Goal: Communication & Community: Ask a question

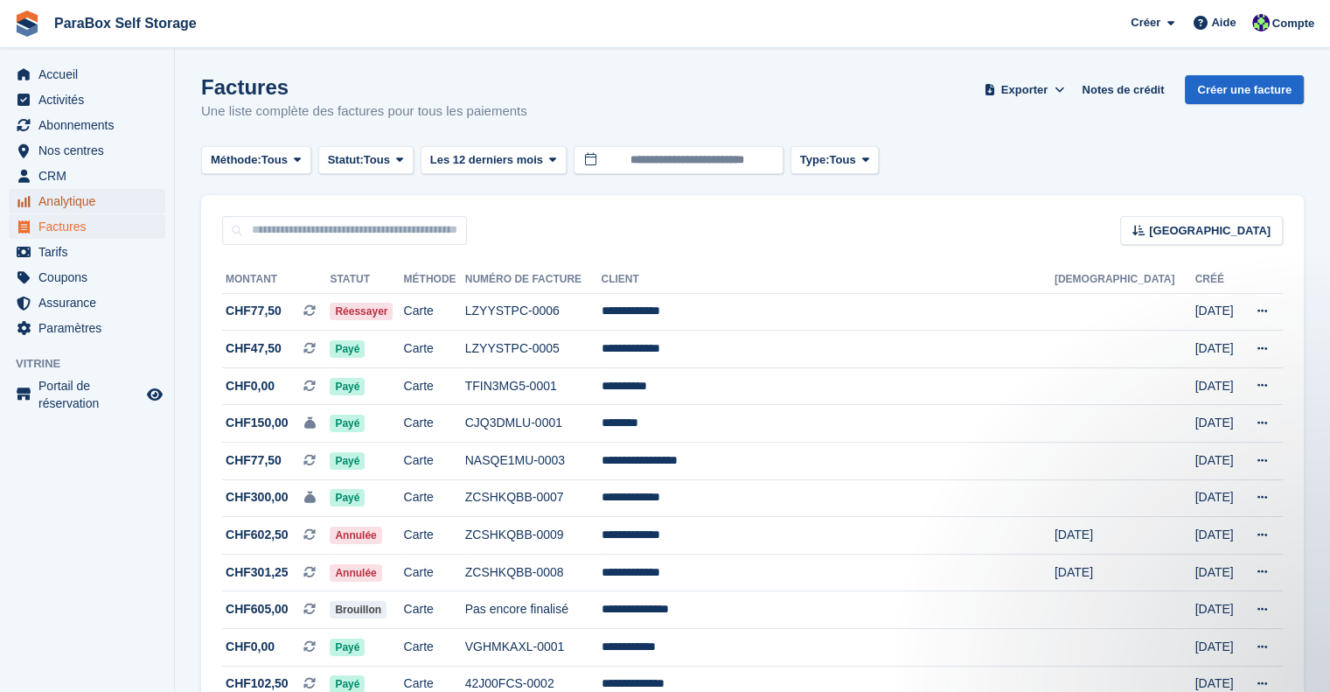
click at [68, 202] on span "Analytique" at bounding box center [90, 201] width 105 height 24
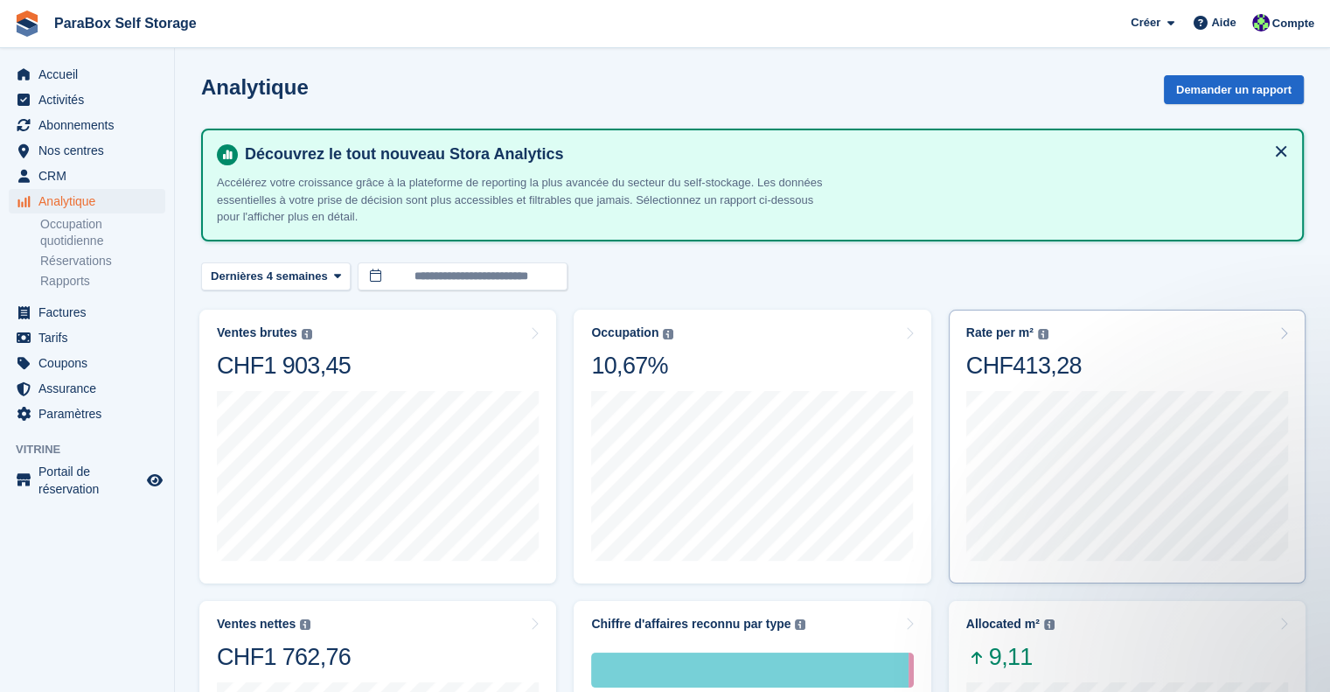
scroll to position [175, 0]
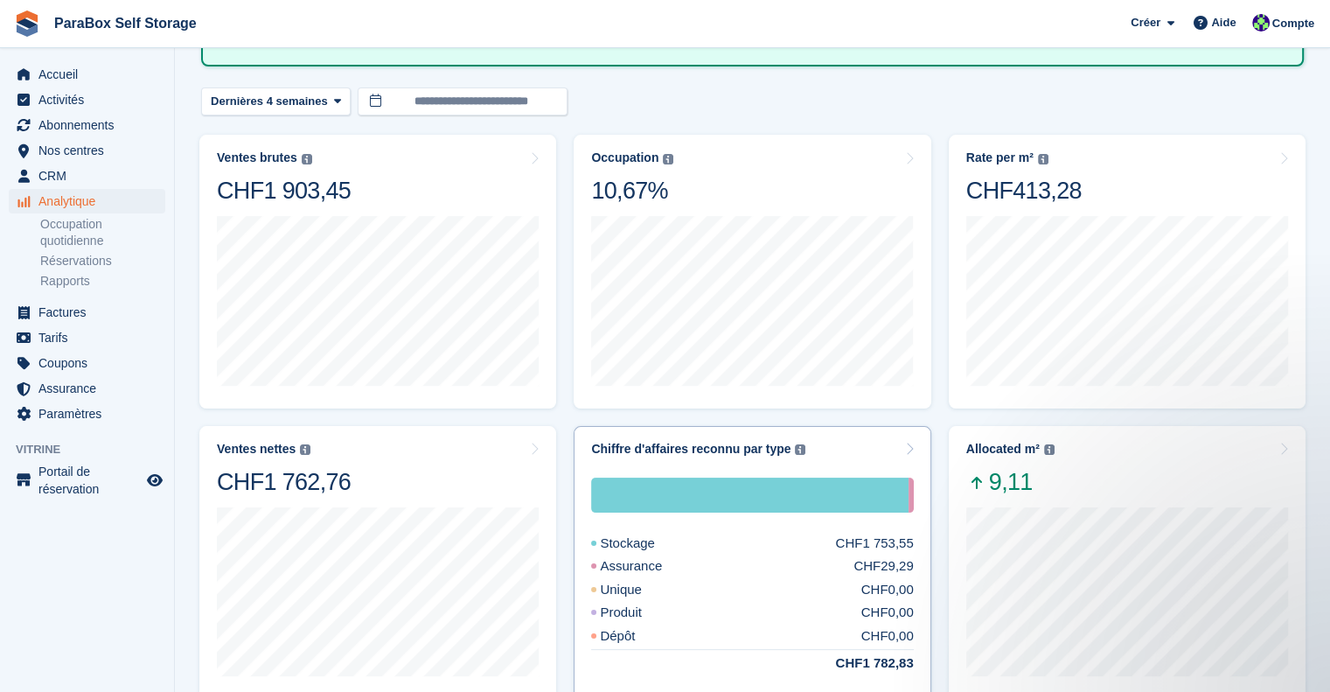
click at [827, 464] on div "Stockage CHF1 753,55 Assurance CHF29,29 Unique CHF0,00 Produit CHF0,00 Dépôt CH…" at bounding box center [752, 569] width 322 height 227
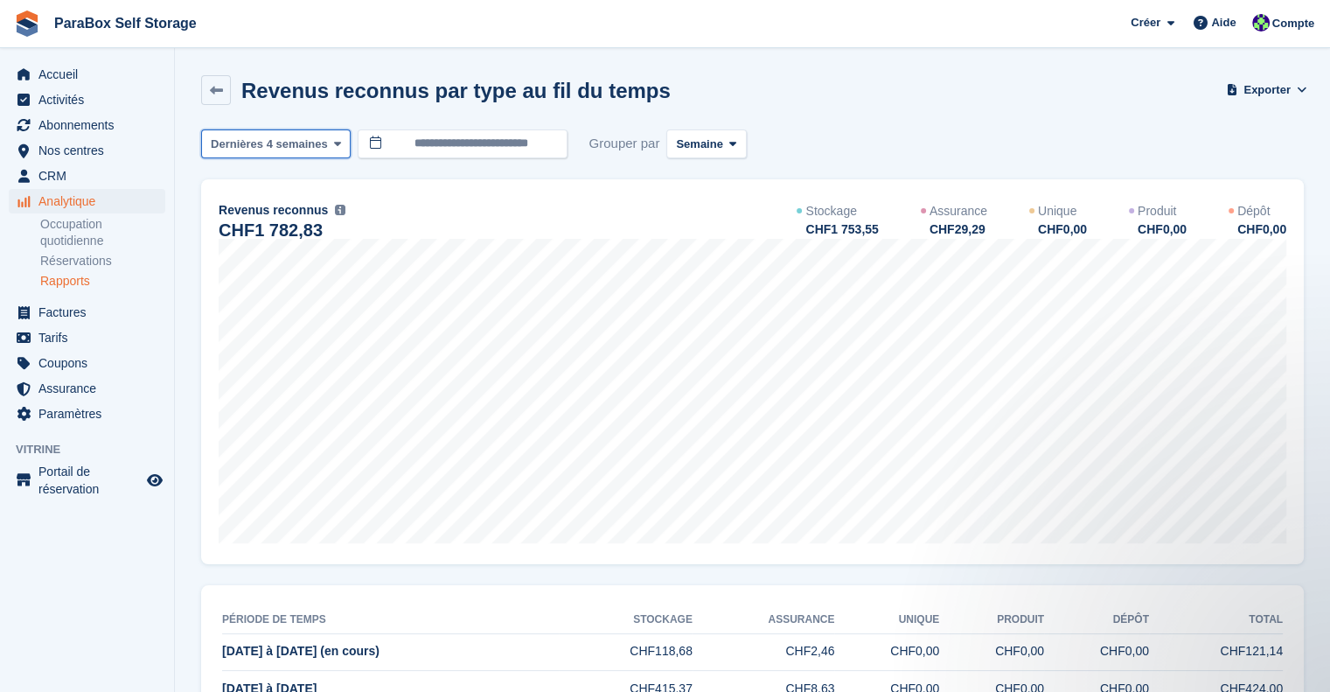
click at [334, 148] on icon at bounding box center [337, 143] width 7 height 11
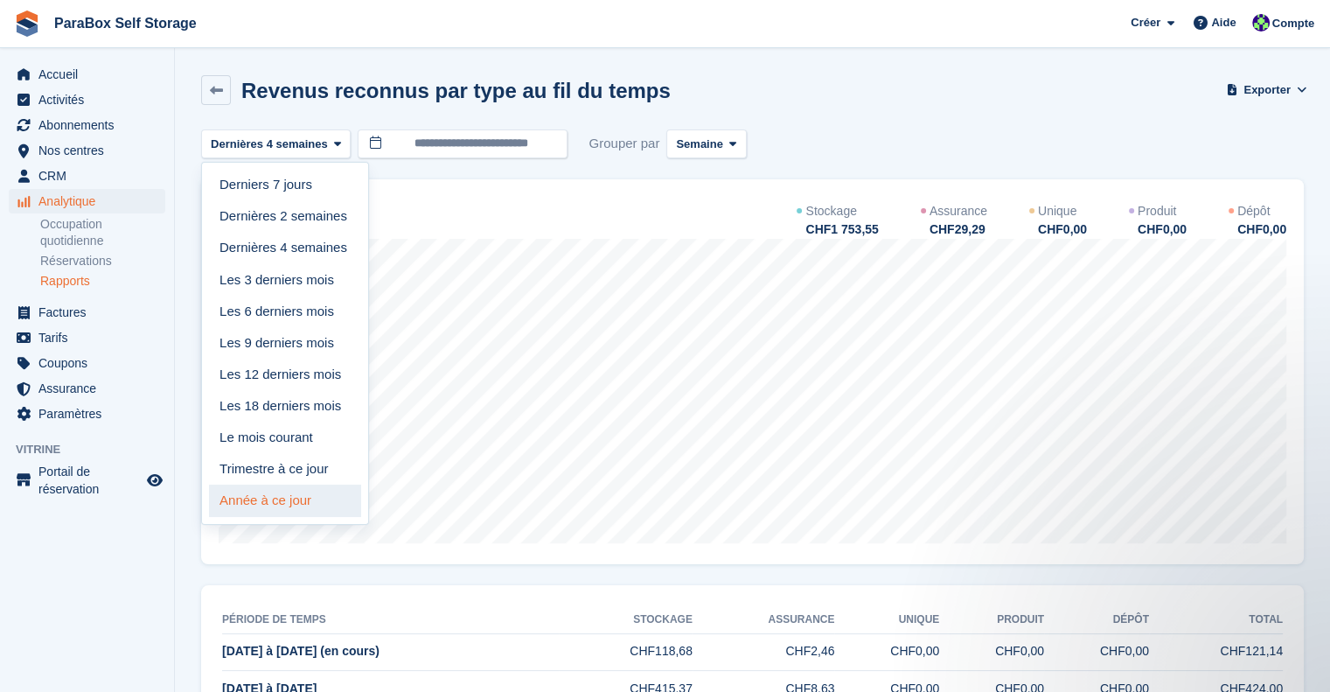
click at [287, 510] on link "Année à ce jour" at bounding box center [285, 499] width 152 height 31
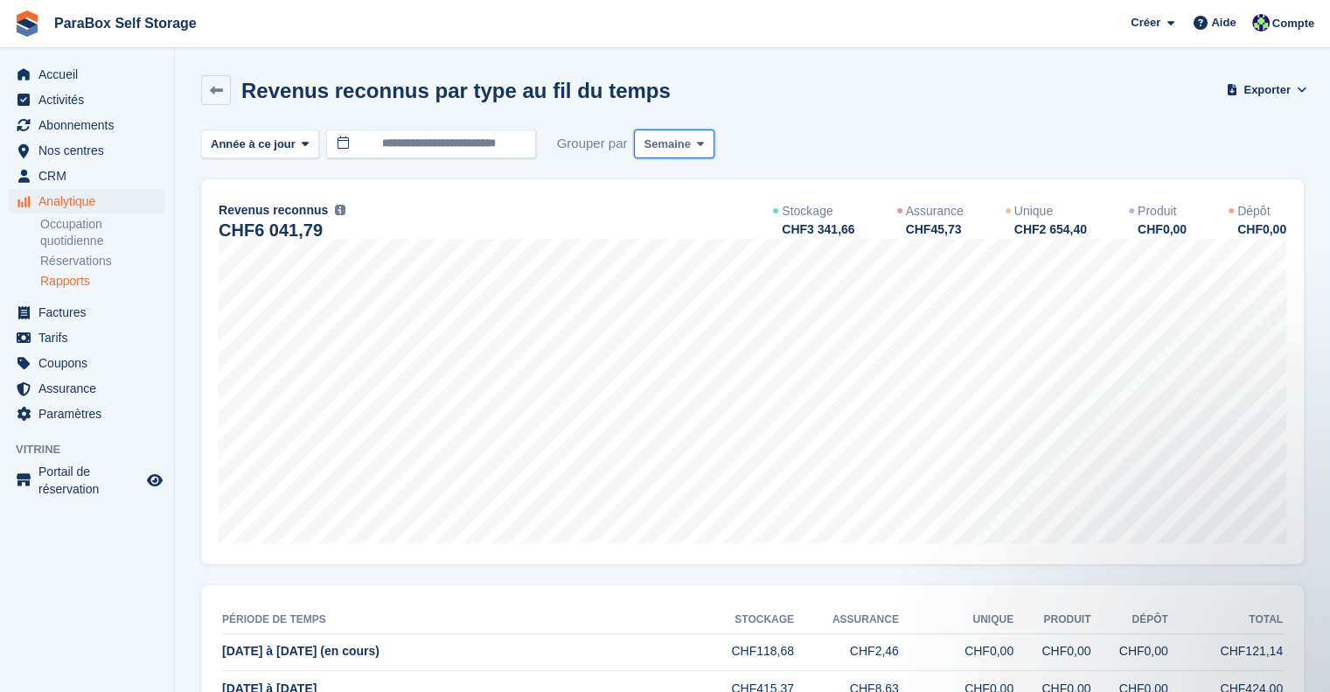
click at [669, 145] on span "Semaine" at bounding box center [667, 144] width 46 height 17
click at [668, 245] on link "Mois" at bounding box center [718, 248] width 152 height 31
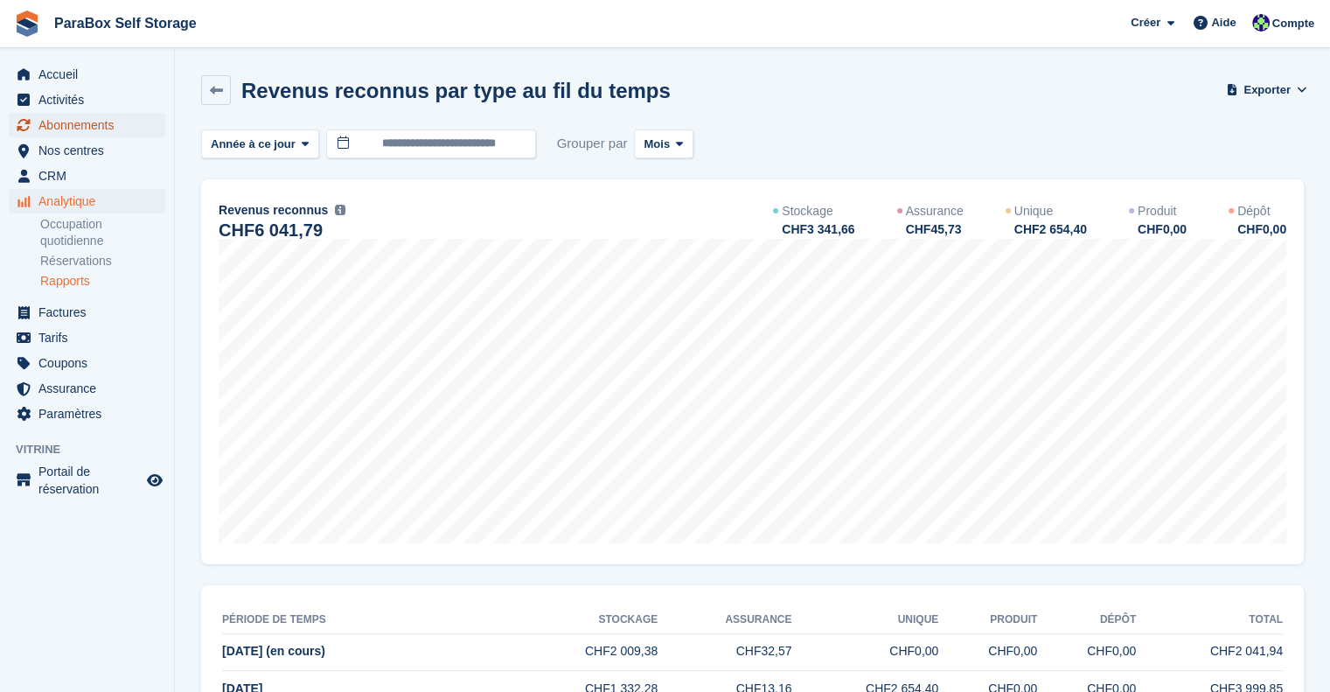
click at [98, 124] on span "Abonnements" at bounding box center [90, 125] width 105 height 24
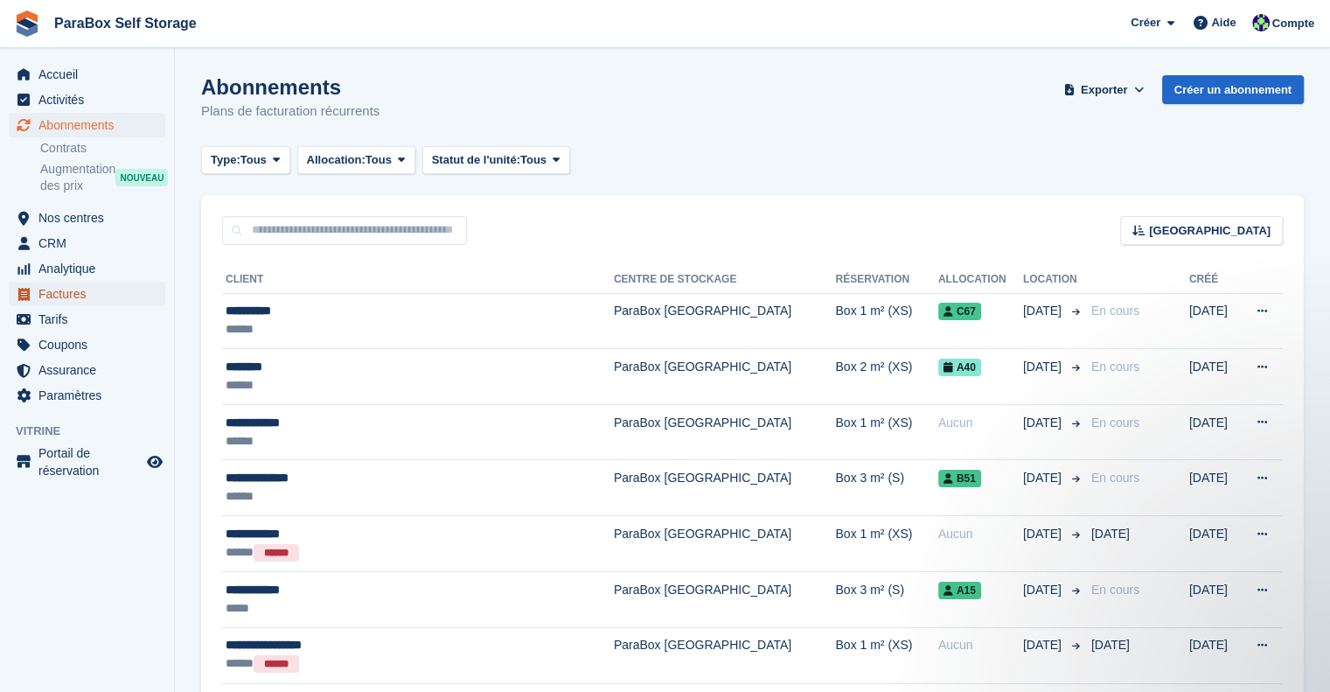
click at [77, 295] on span "Factures" at bounding box center [90, 294] width 105 height 24
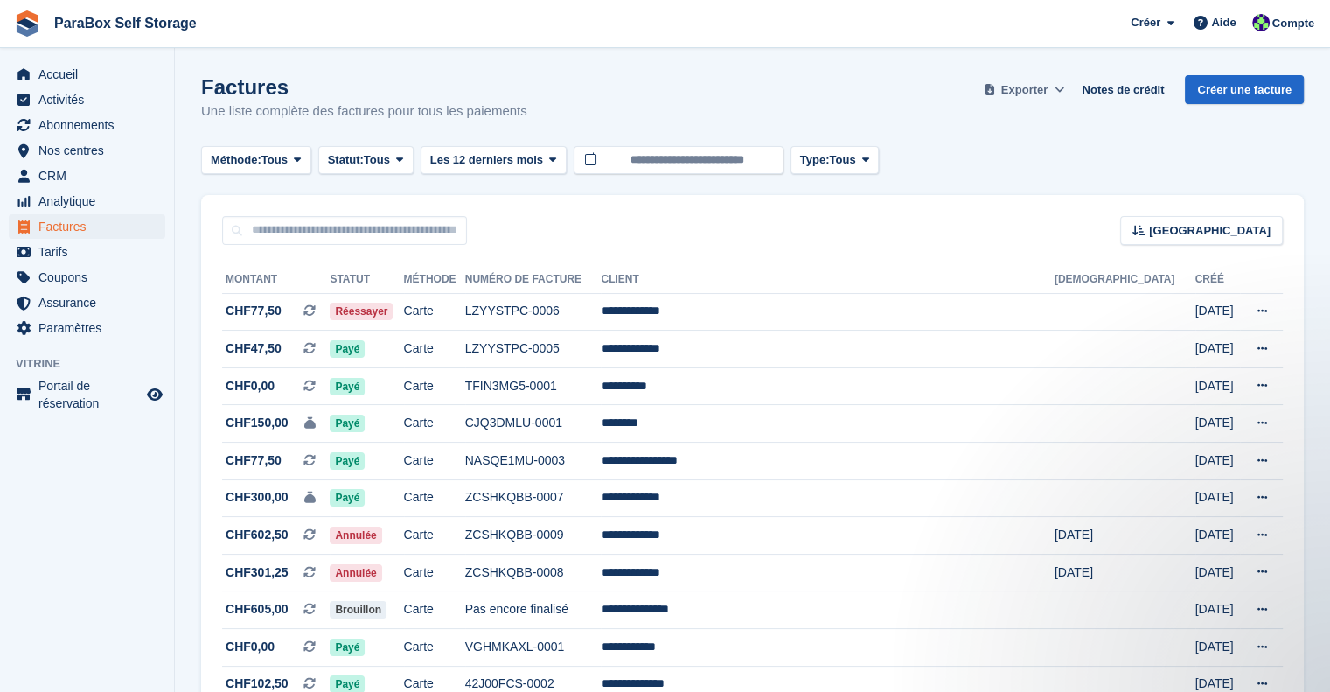
click at [1032, 86] on span "Exporter" at bounding box center [1024, 89] width 46 height 17
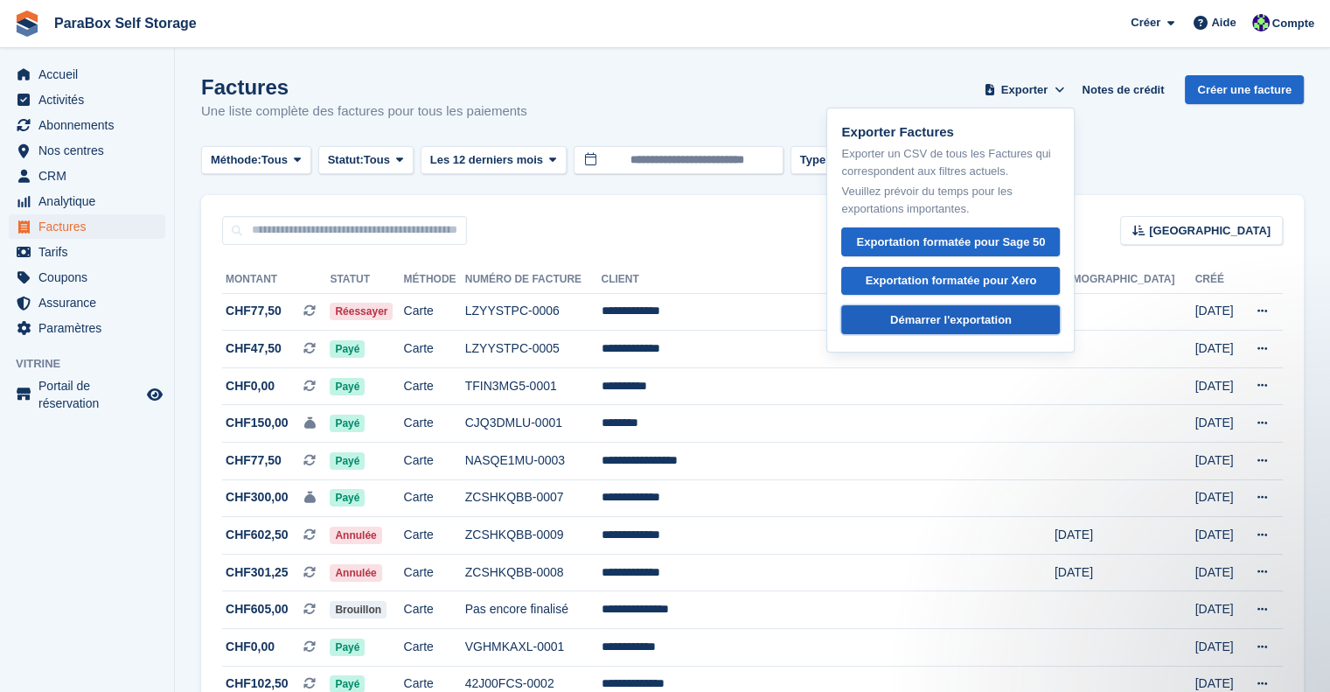
click at [990, 319] on div "Démarrer l'exportation" at bounding box center [951, 319] width 122 height 17
click at [1146, 118] on div "Factures Une liste complète des factures pour tous les paiements Exporter Expor…" at bounding box center [752, 108] width 1103 height 67
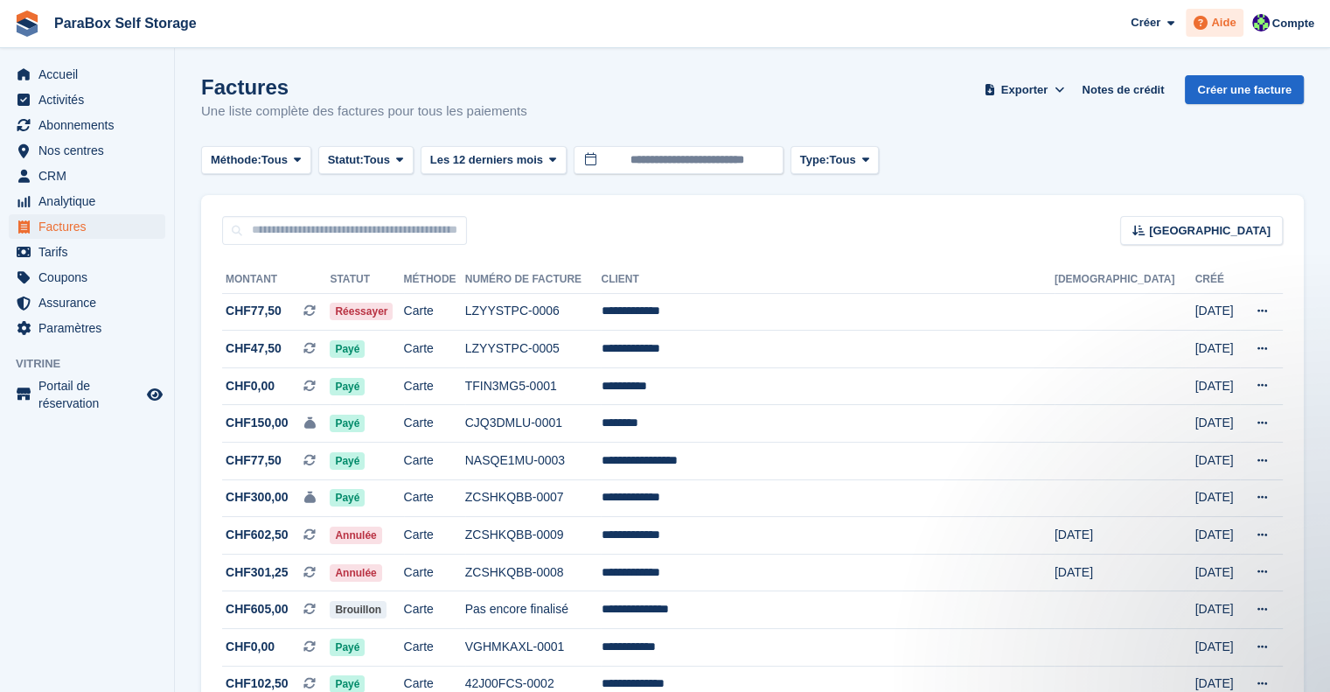
click at [1227, 31] on span "Aide" at bounding box center [1223, 22] width 24 height 17
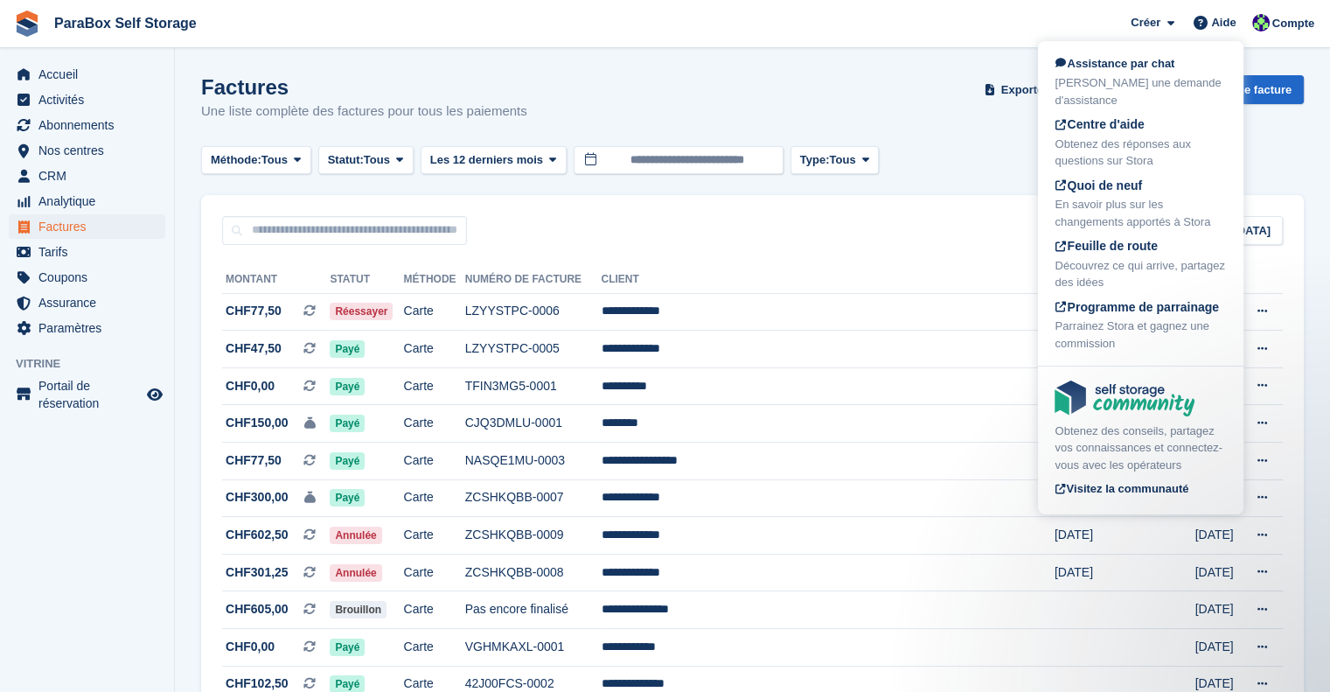
click at [1326, 14] on span "ParaBox Self Storage Créer Abonnement Facture Contact Deal Rabais Page Aide Ass…" at bounding box center [665, 23] width 1330 height 47
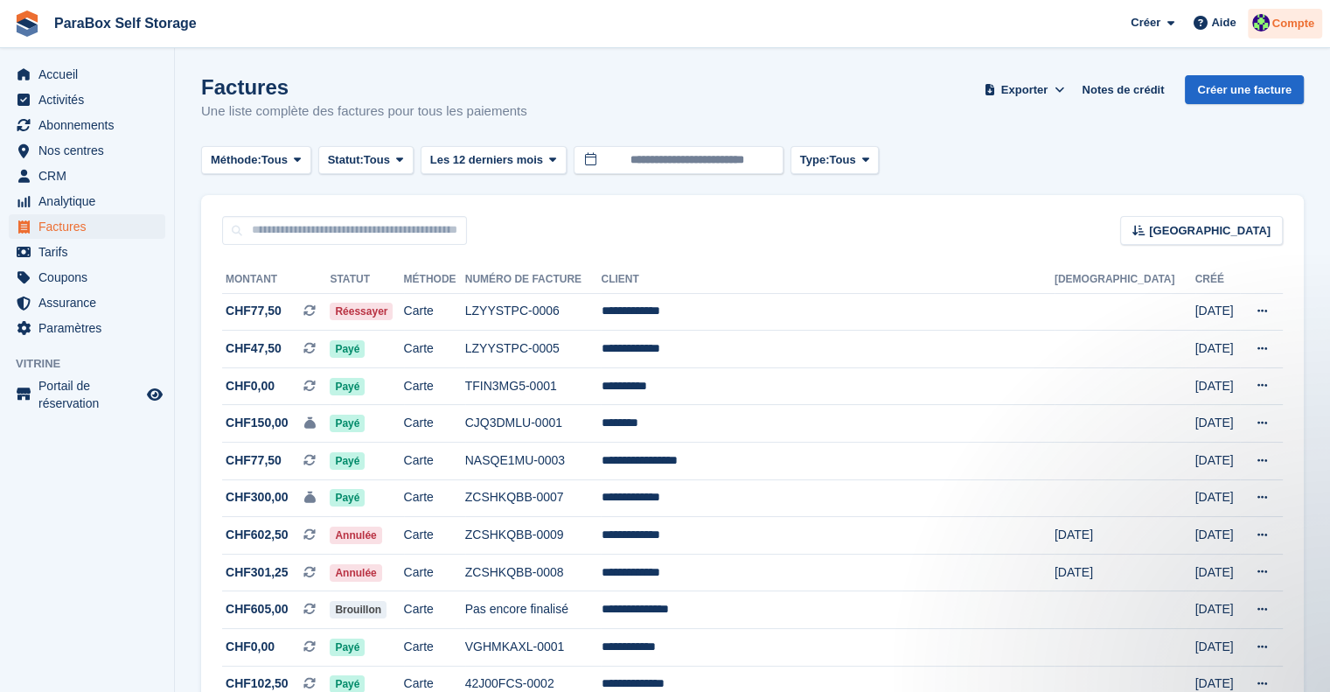
click at [1277, 21] on span "Compte" at bounding box center [1293, 23] width 42 height 17
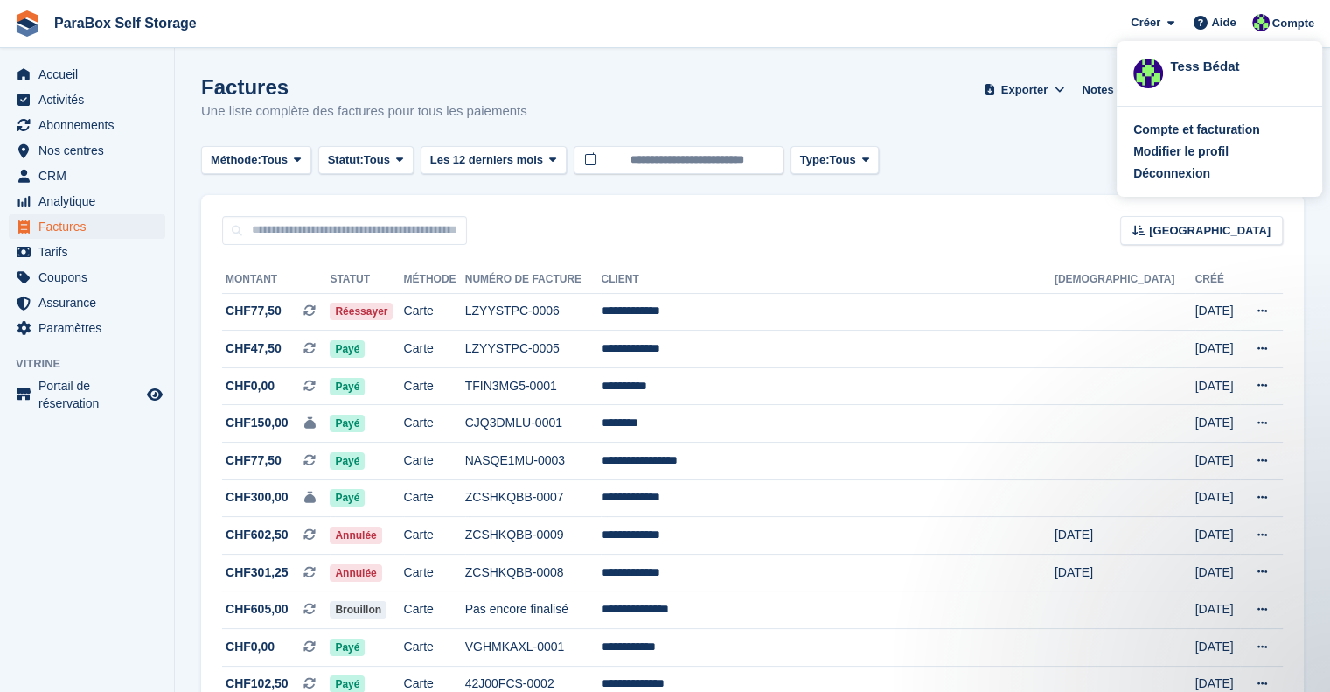
click at [1042, 167] on div "Méthode: Tous Tous Virement En espèces Chèque Carte de débit/crédit prélèvement…" at bounding box center [752, 160] width 1103 height 29
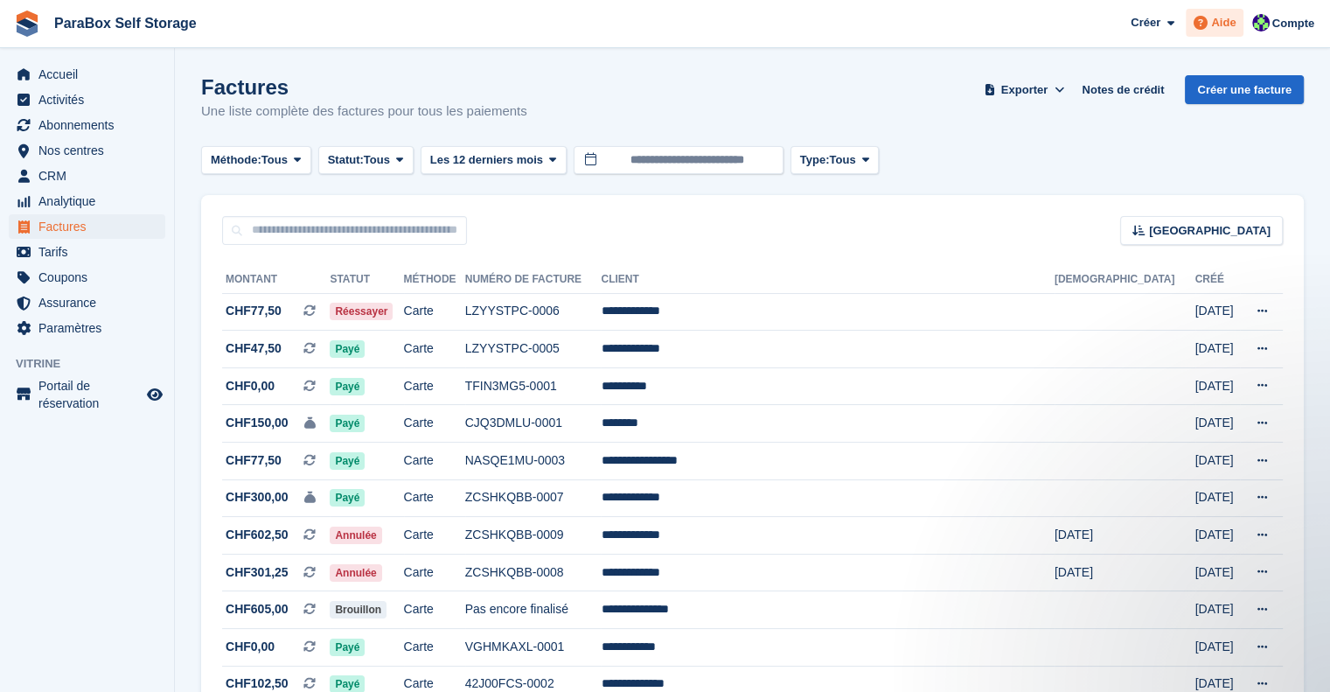
click at [1223, 17] on span "Aide" at bounding box center [1223, 22] width 24 height 17
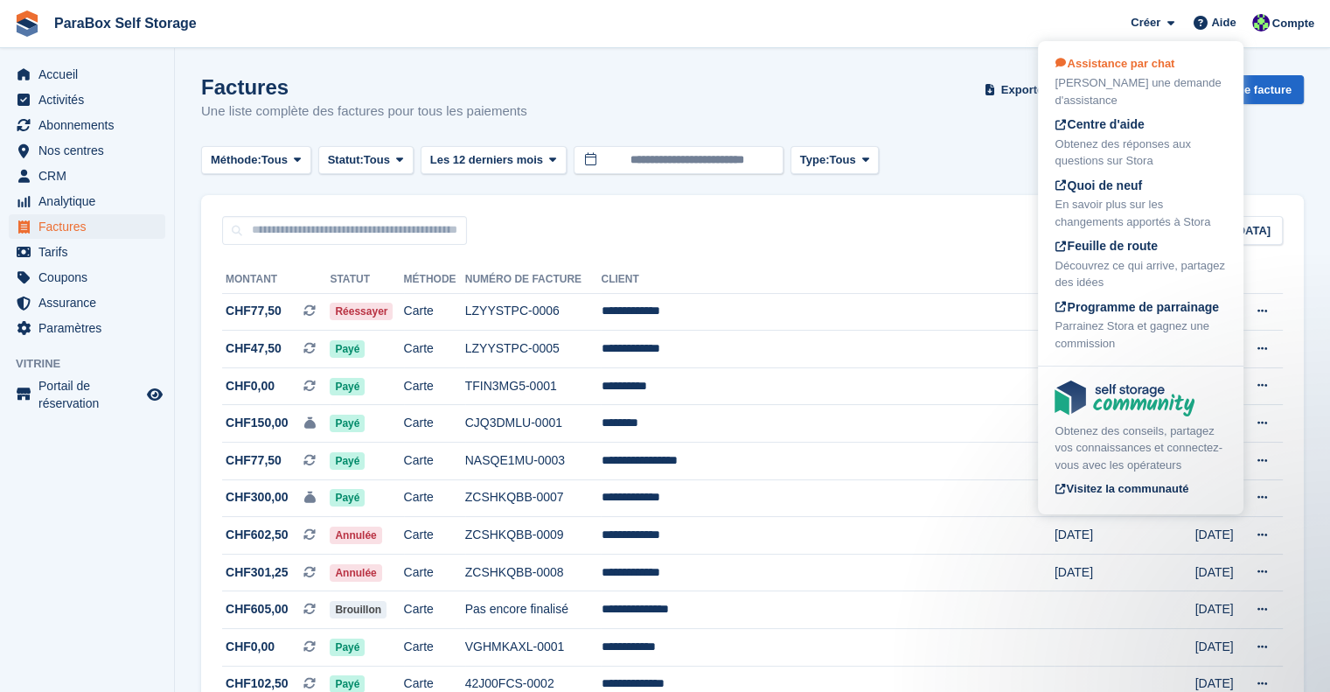
click at [1141, 63] on span "Assistance par chat" at bounding box center [1115, 63] width 120 height 13
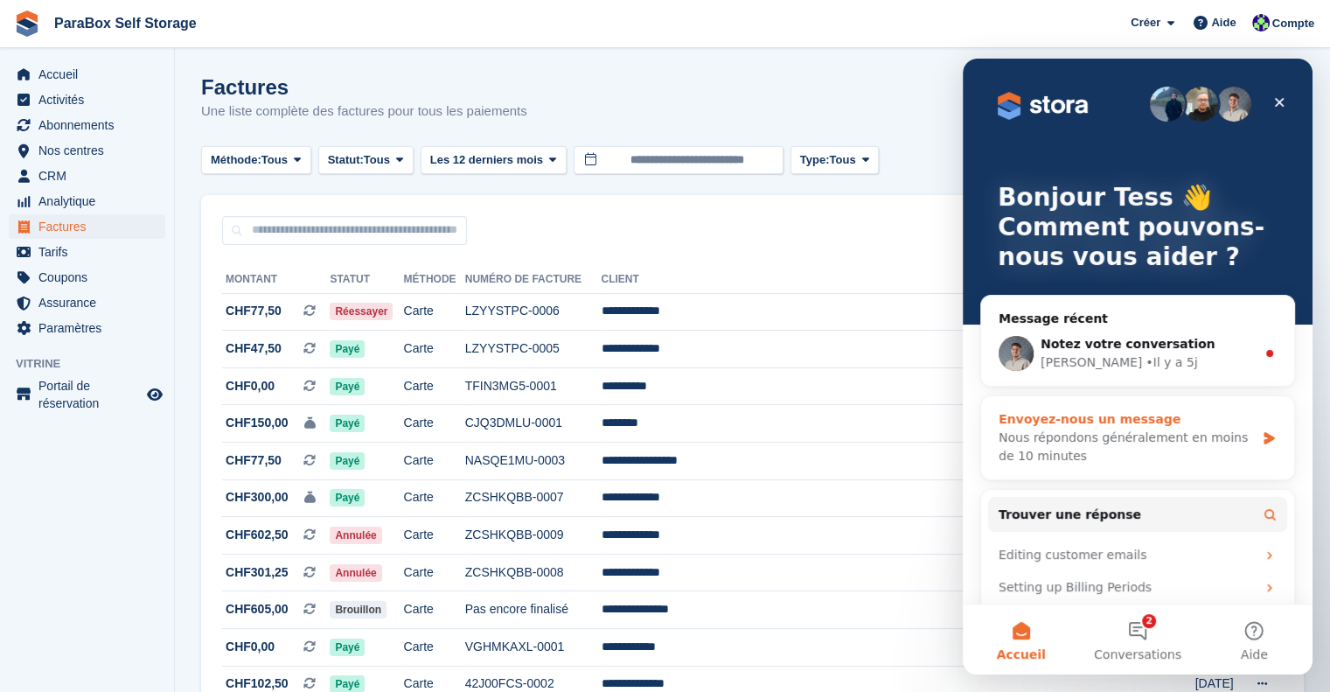
click at [1180, 449] on div "Nous répondons généralement en moins de 10 minutes" at bounding box center [1127, 447] width 256 height 37
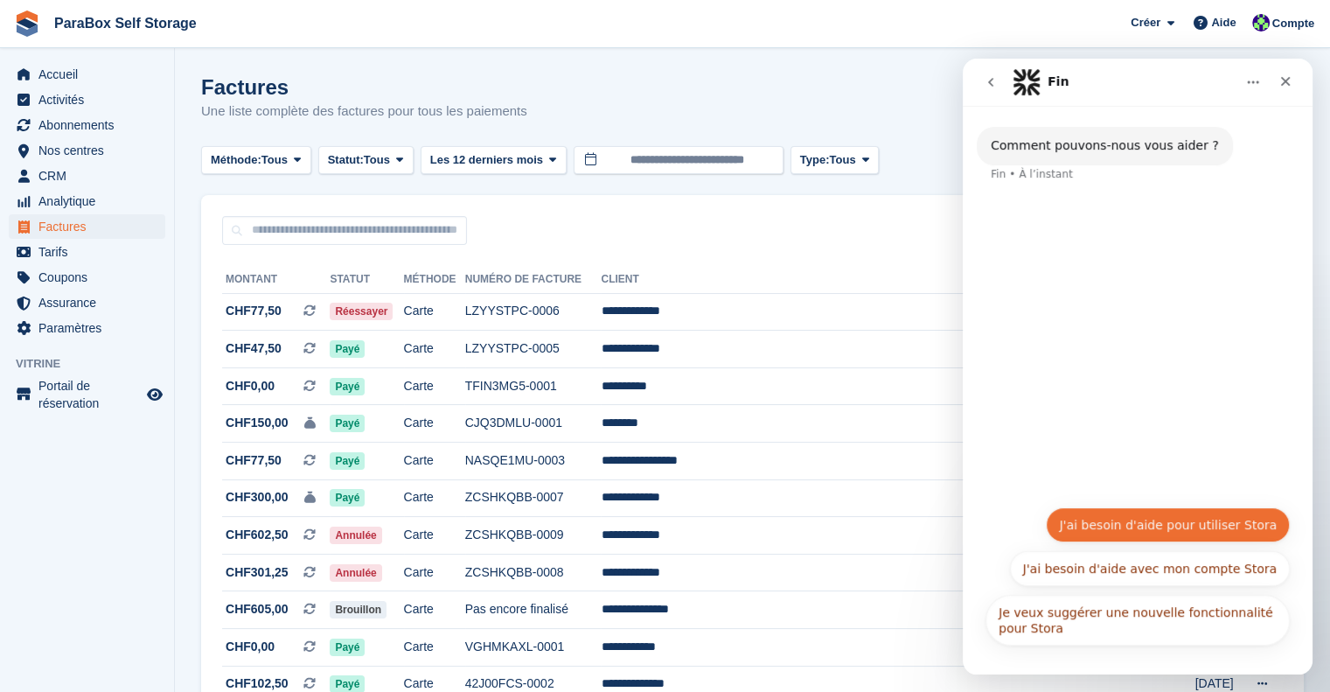
click at [1195, 528] on button "J'ai besoin d'aide pour utiliser Stora" at bounding box center [1168, 524] width 244 height 35
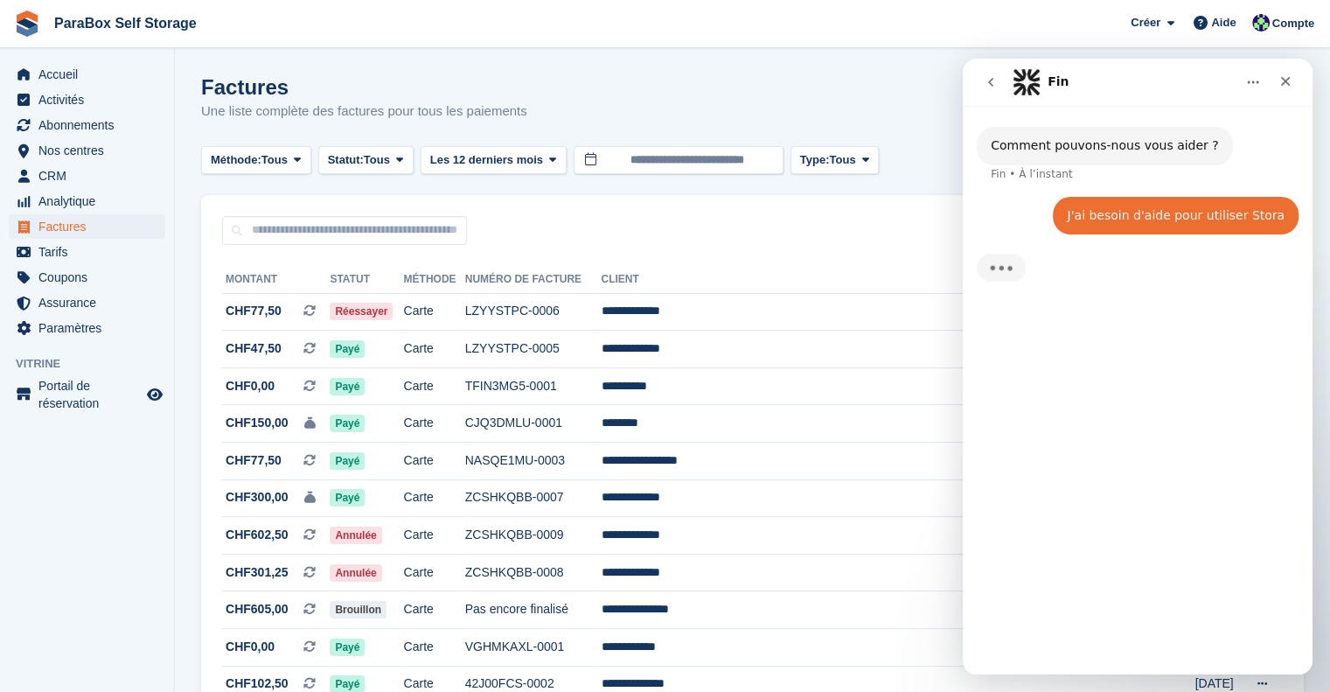
click at [1091, 564] on div "Comment pouvons-nous vous aider ? Fin • À l’instant J'ai besoin d'aide pour uti…" at bounding box center [1138, 383] width 350 height 554
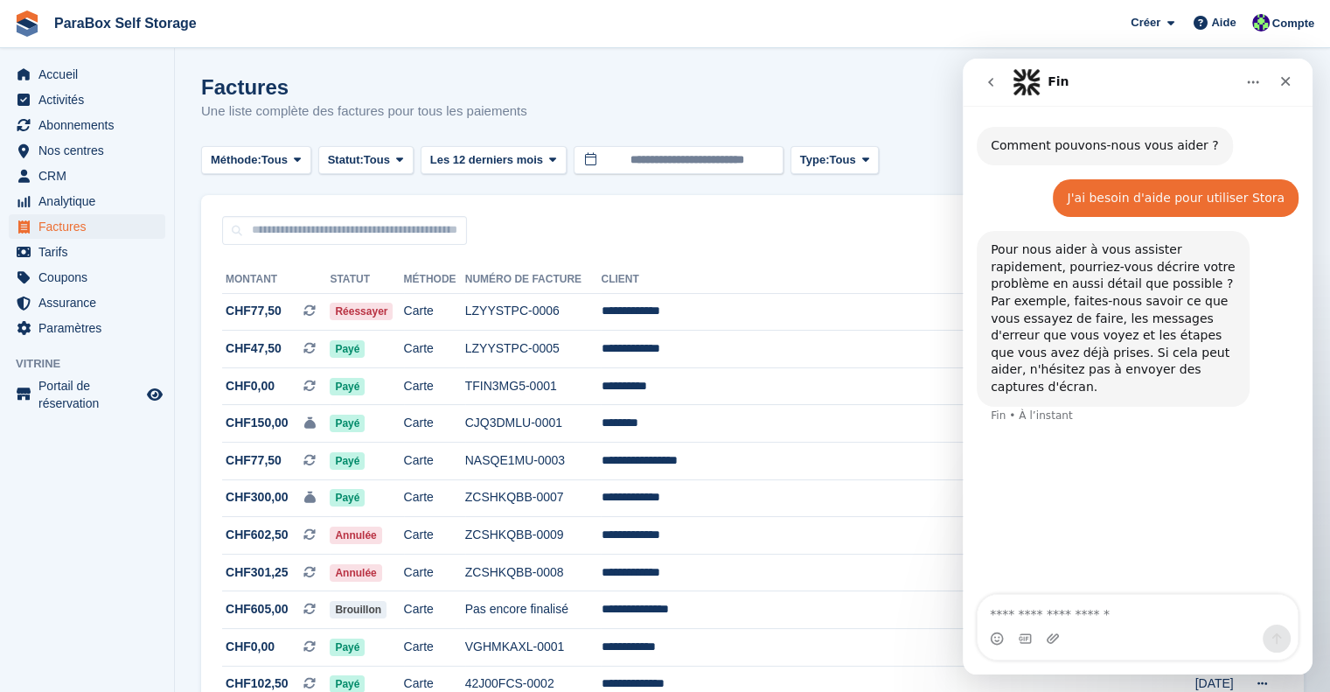
click at [1056, 617] on textarea "Envoyer un message..." at bounding box center [1138, 610] width 320 height 30
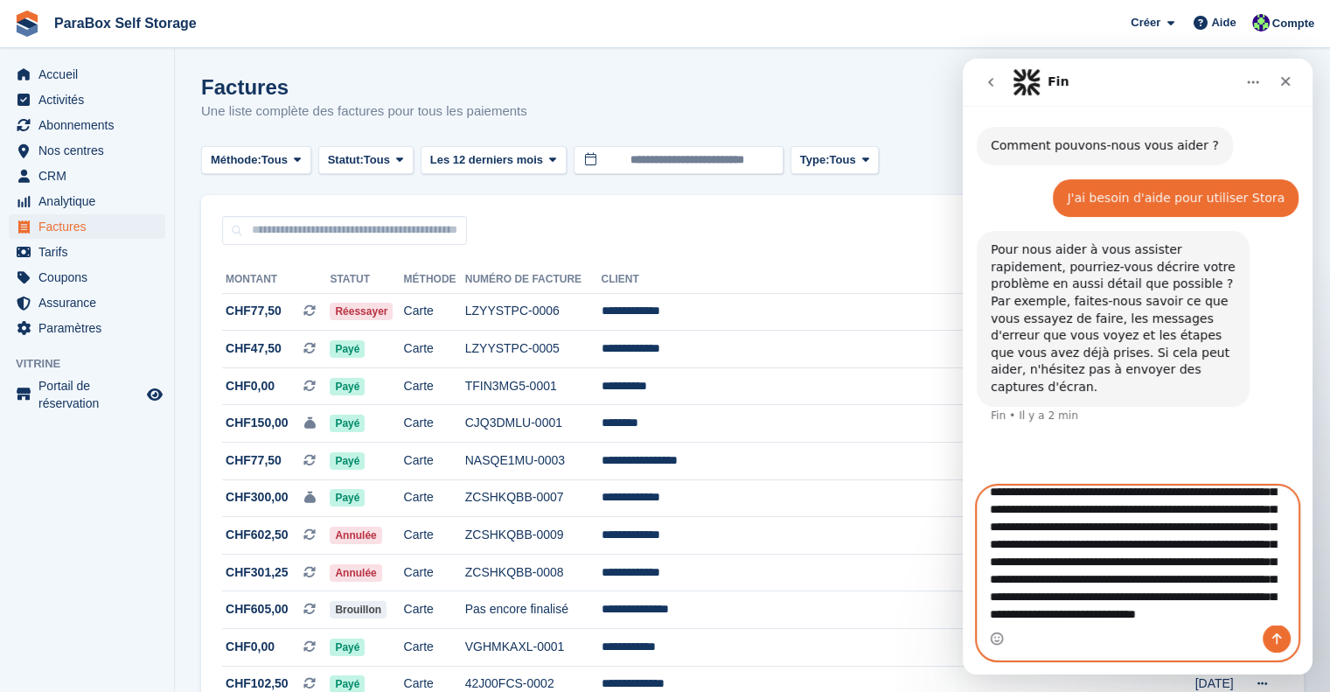
scroll to position [99, 0]
type textarea "**********"
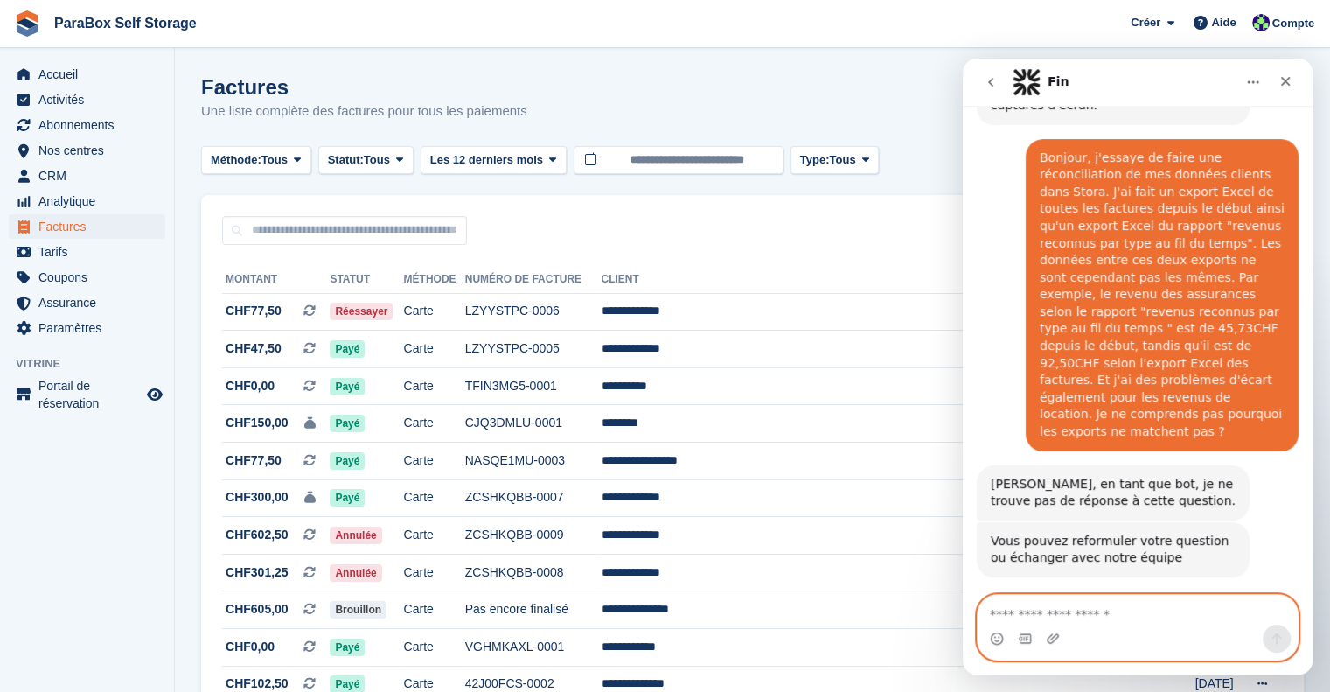
scroll to position [294, 0]
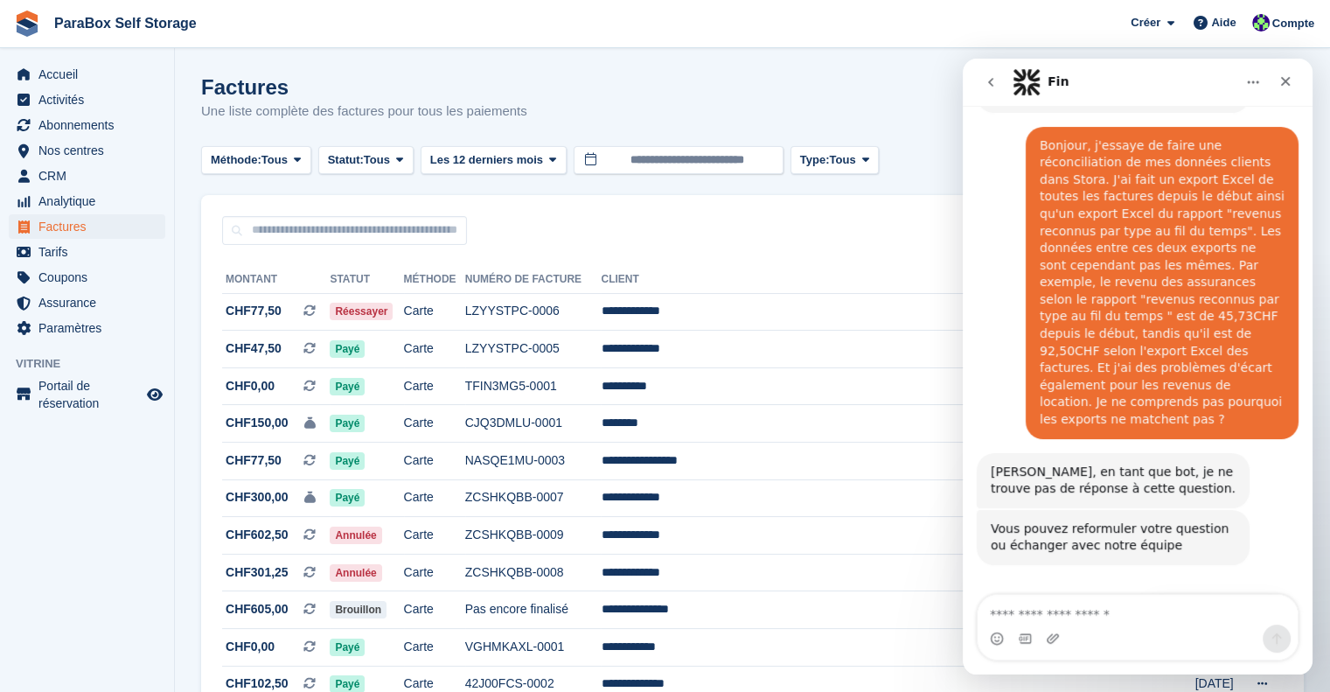
click at [1190, 597] on button "Obtenir de l'aide 👤" at bounding box center [1216, 614] width 147 height 35
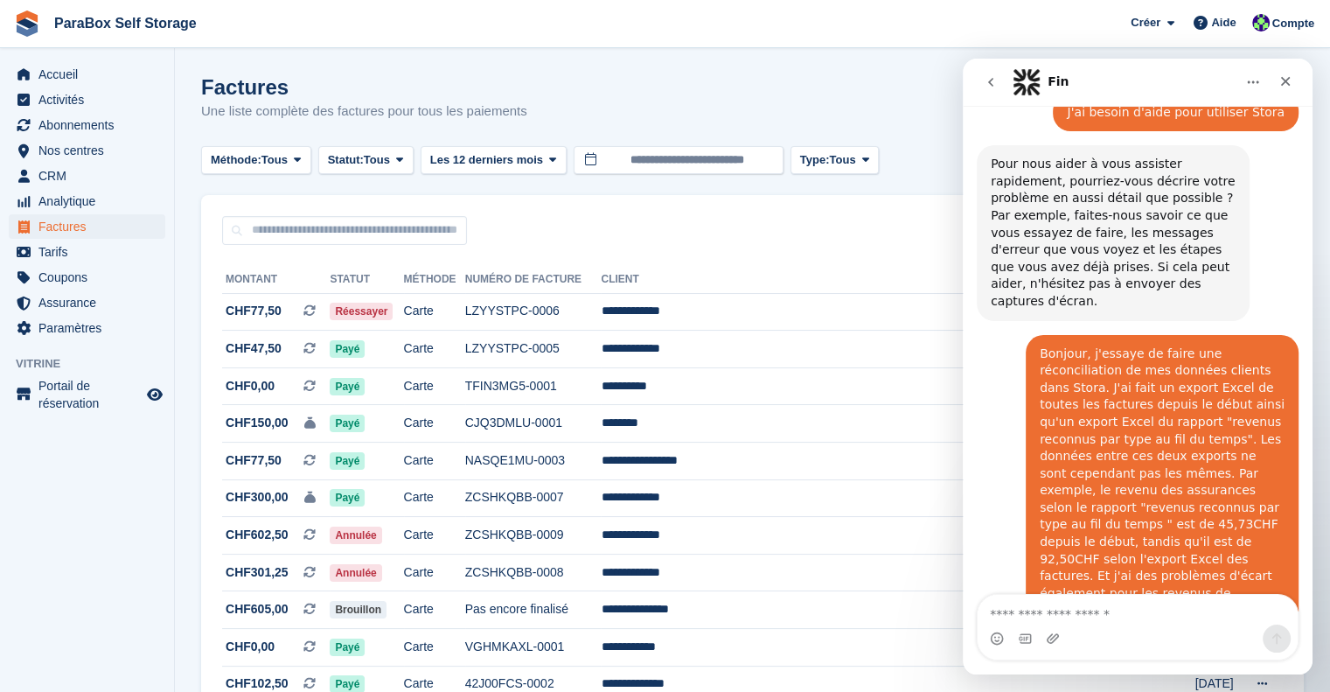
scroll to position [78, 0]
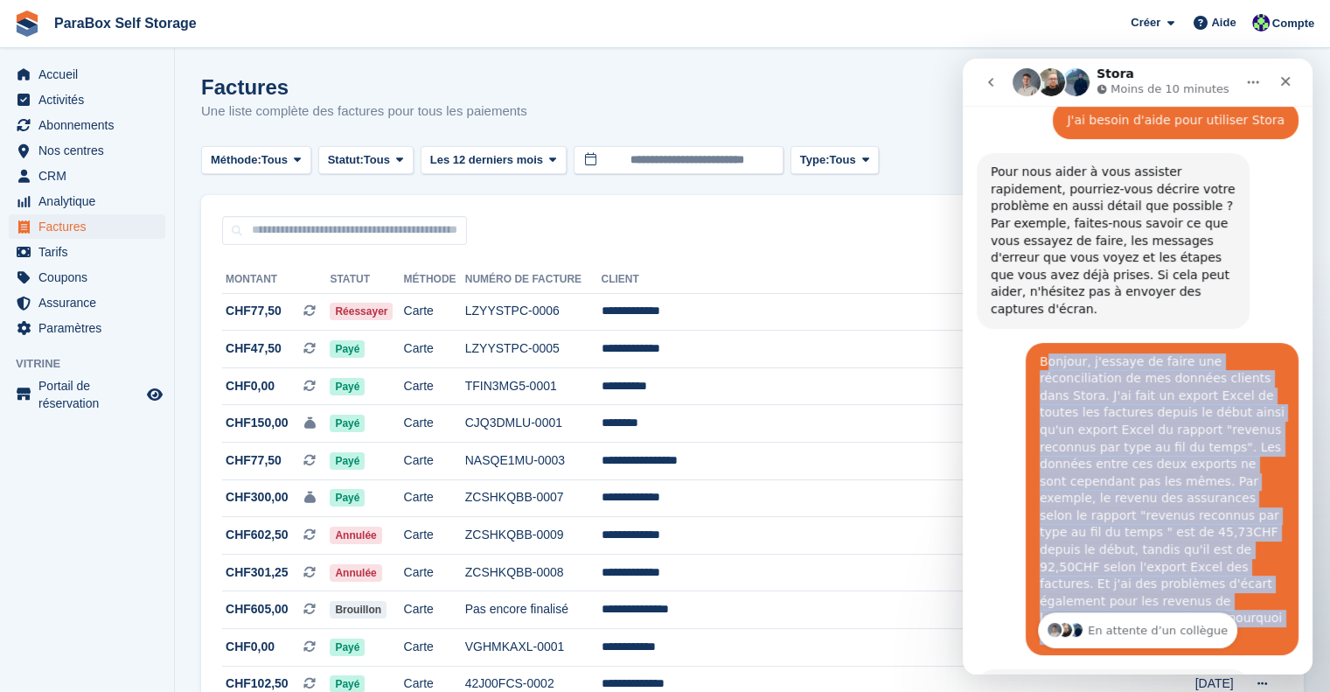
drag, startPoint x: 1035, startPoint y: 348, endPoint x: 1296, endPoint y: 583, distance: 351.7
click at [1296, 583] on div "Comment pouvons-nous vous aider ? Fin • Il y a 3 min J'ai besoin d'aide pour ut…" at bounding box center [1138, 493] width 350 height 930
copy div "onjour, j'essaye de faire une réconciliation de mes données clients dans Stora.…"
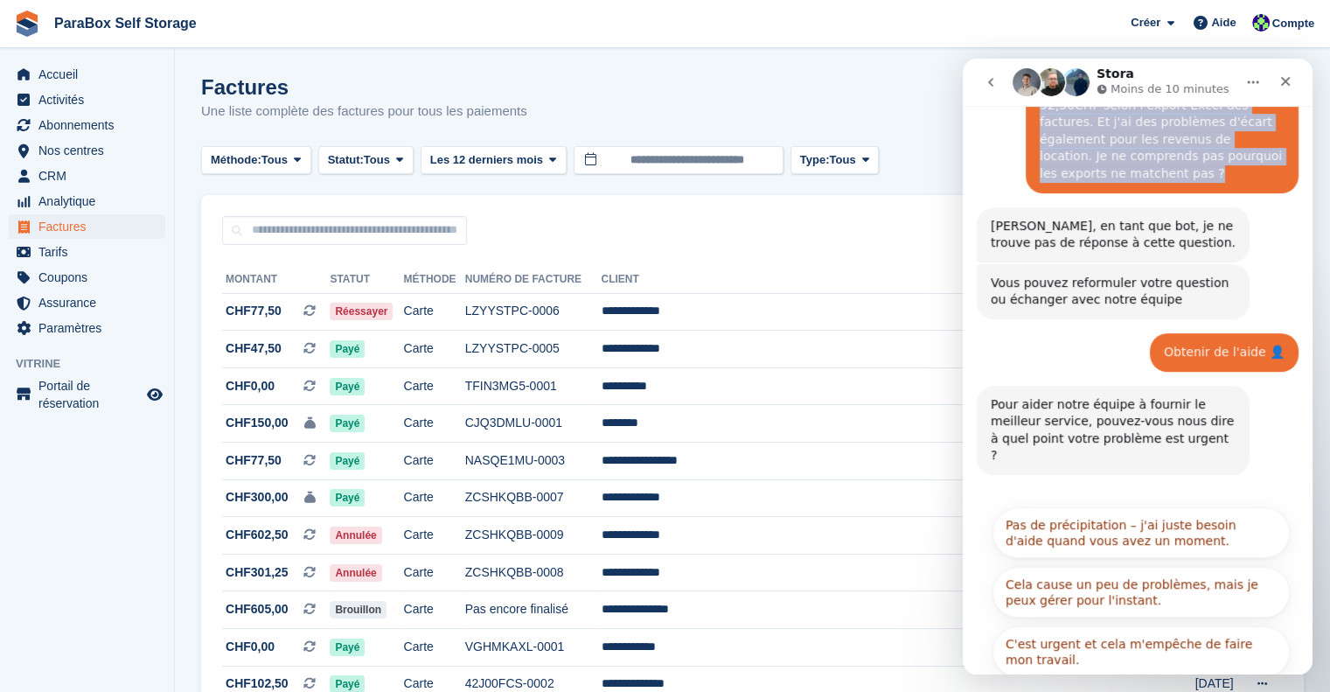
scroll to position [551, 0]
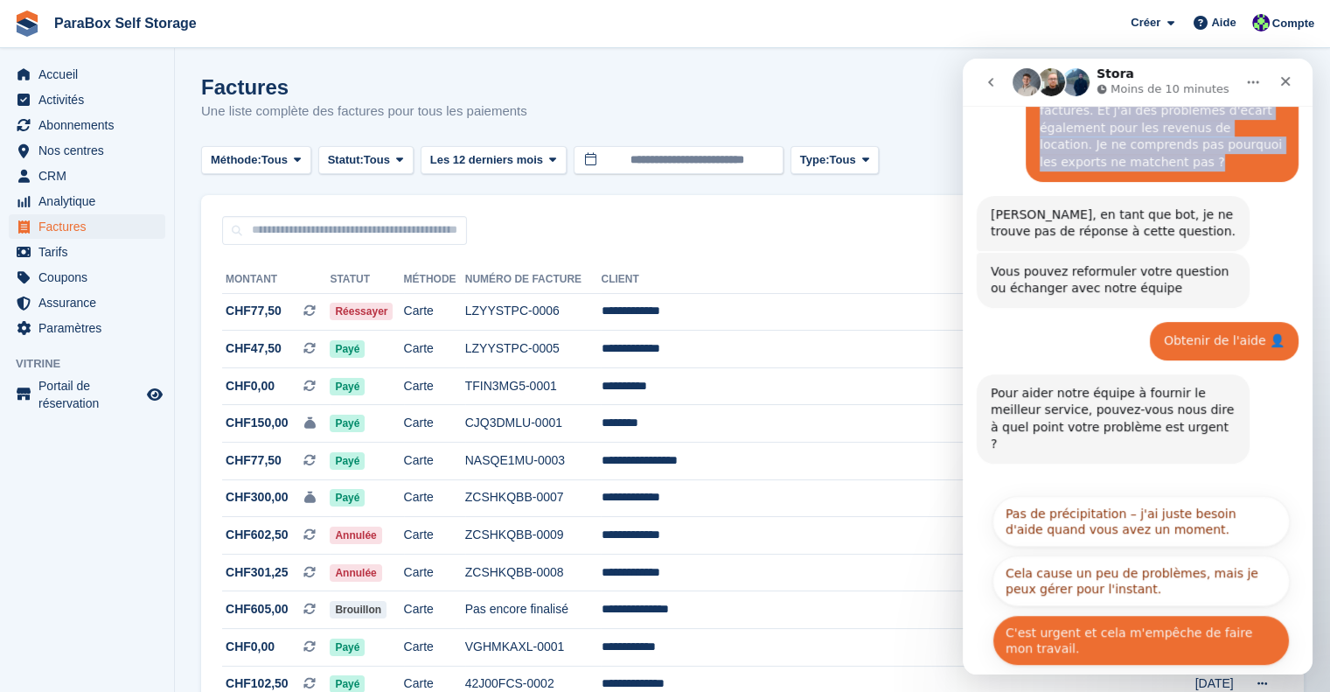
click at [1162, 615] on button "C'est urgent et cela m'empêche de faire mon travail." at bounding box center [1141, 640] width 297 height 51
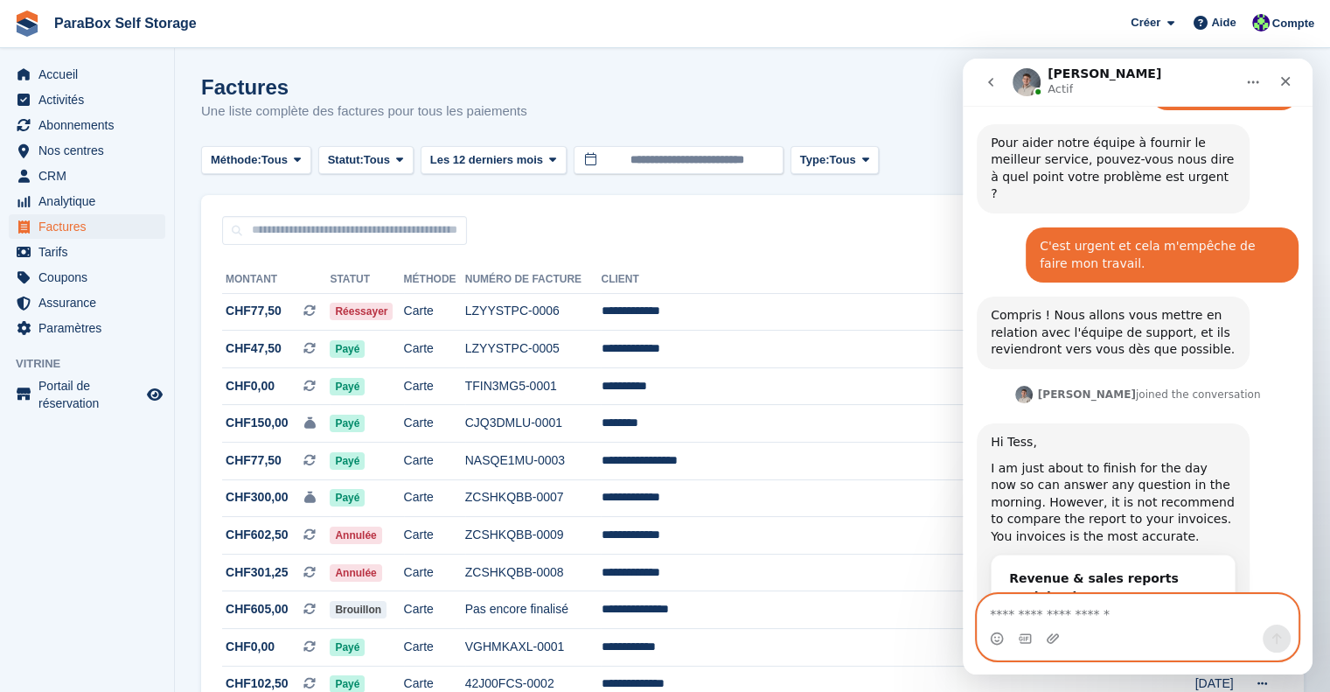
scroll to position [822, 0]
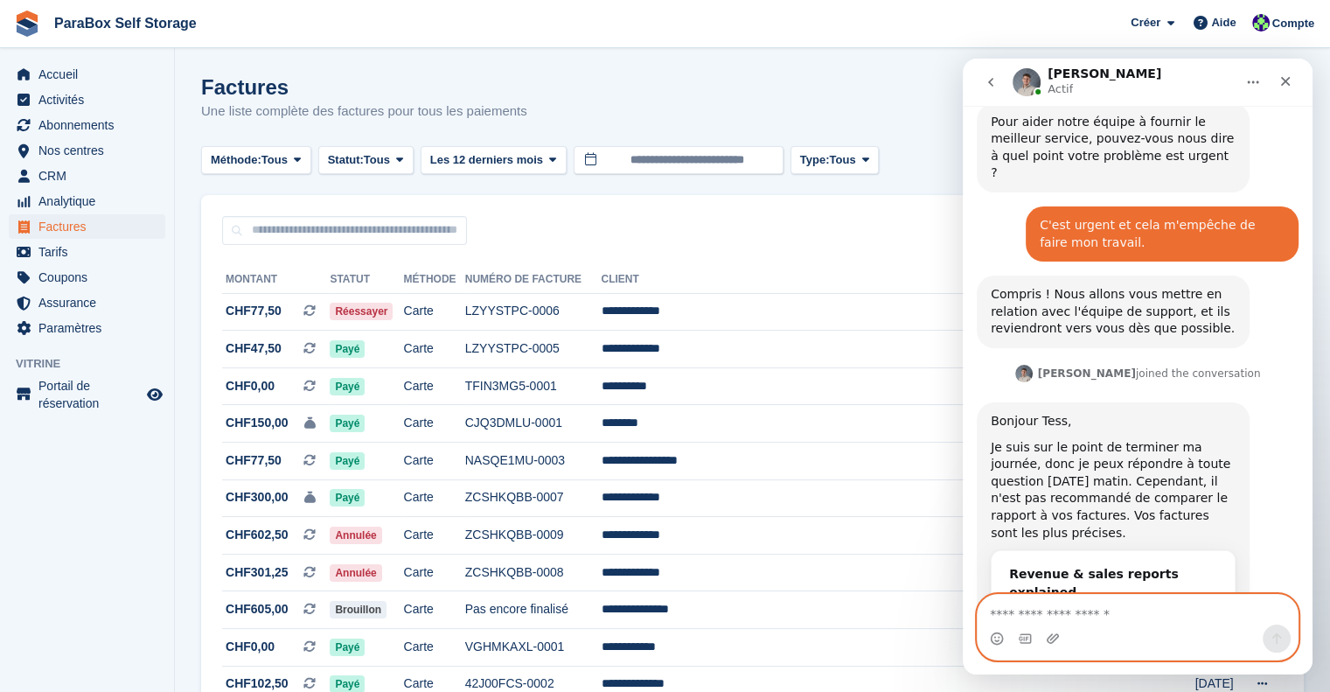
click at [1043, 613] on textarea "Envoyer un message..." at bounding box center [1138, 610] width 320 height 30
type textarea "**********"
click at [1072, 617] on textarea "Envoyer un message..." at bounding box center [1138, 610] width 320 height 30
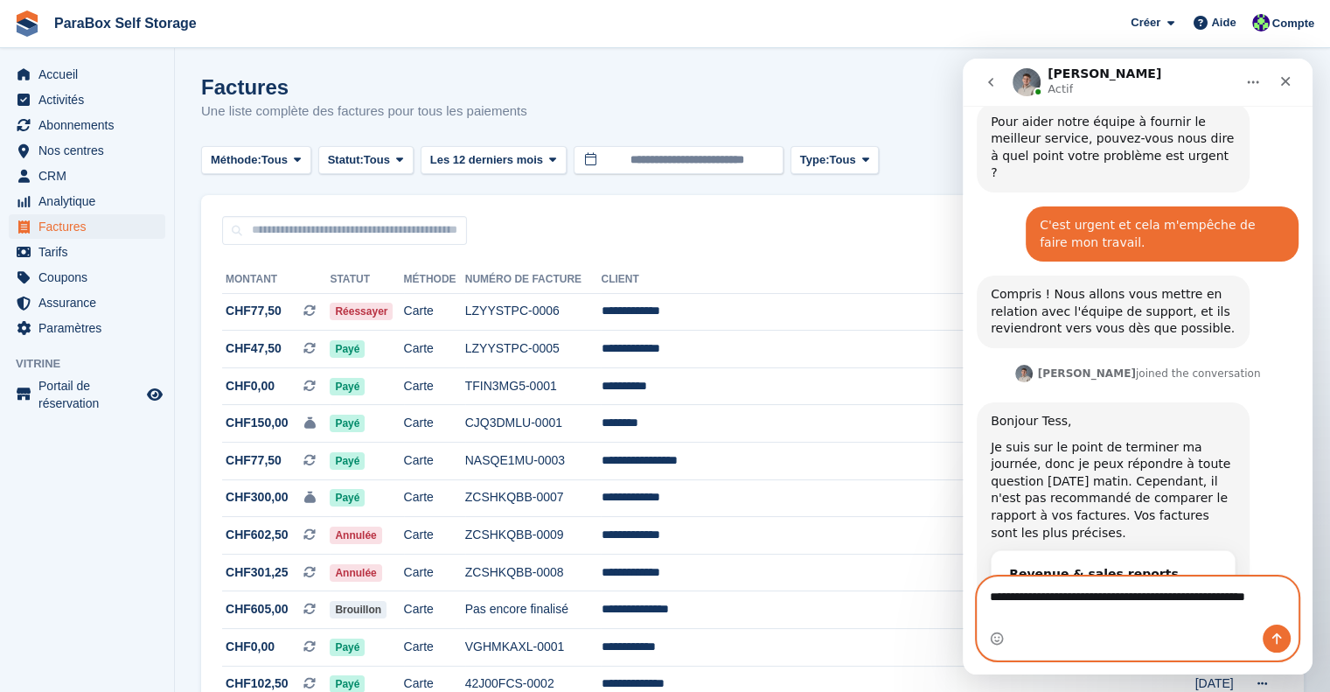
scroll to position [840, 0]
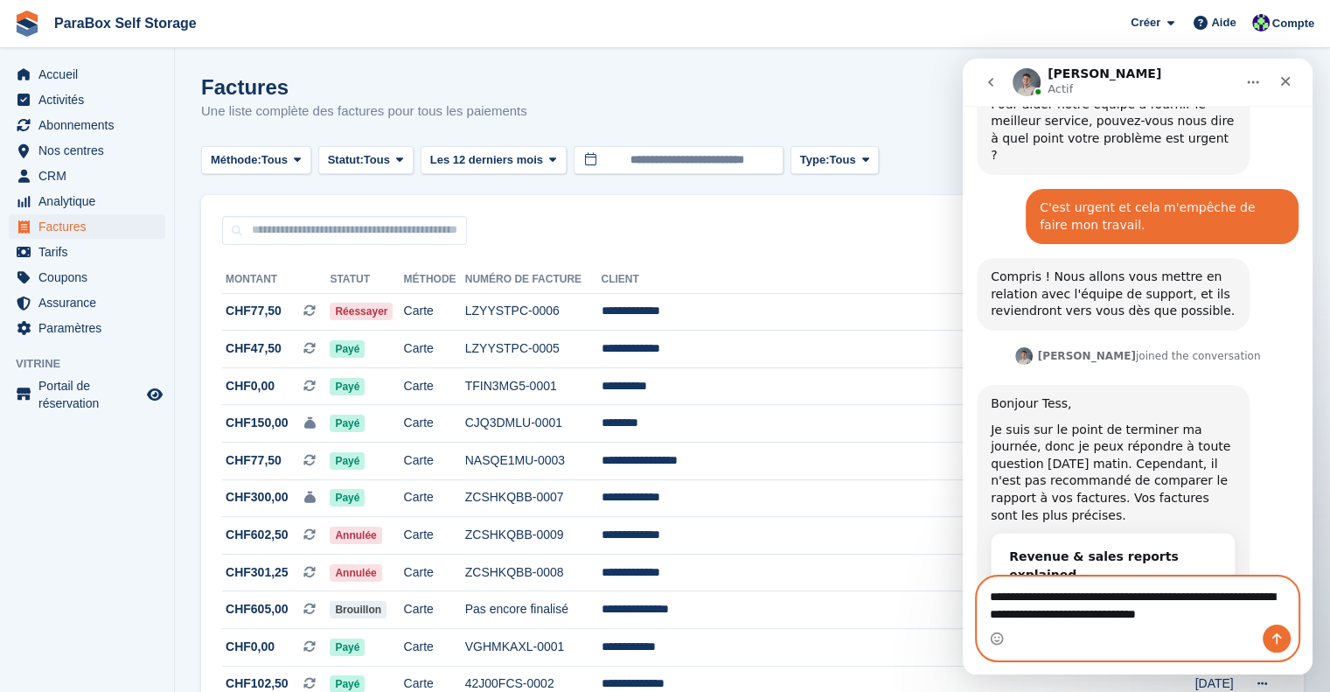
type textarea "**********"
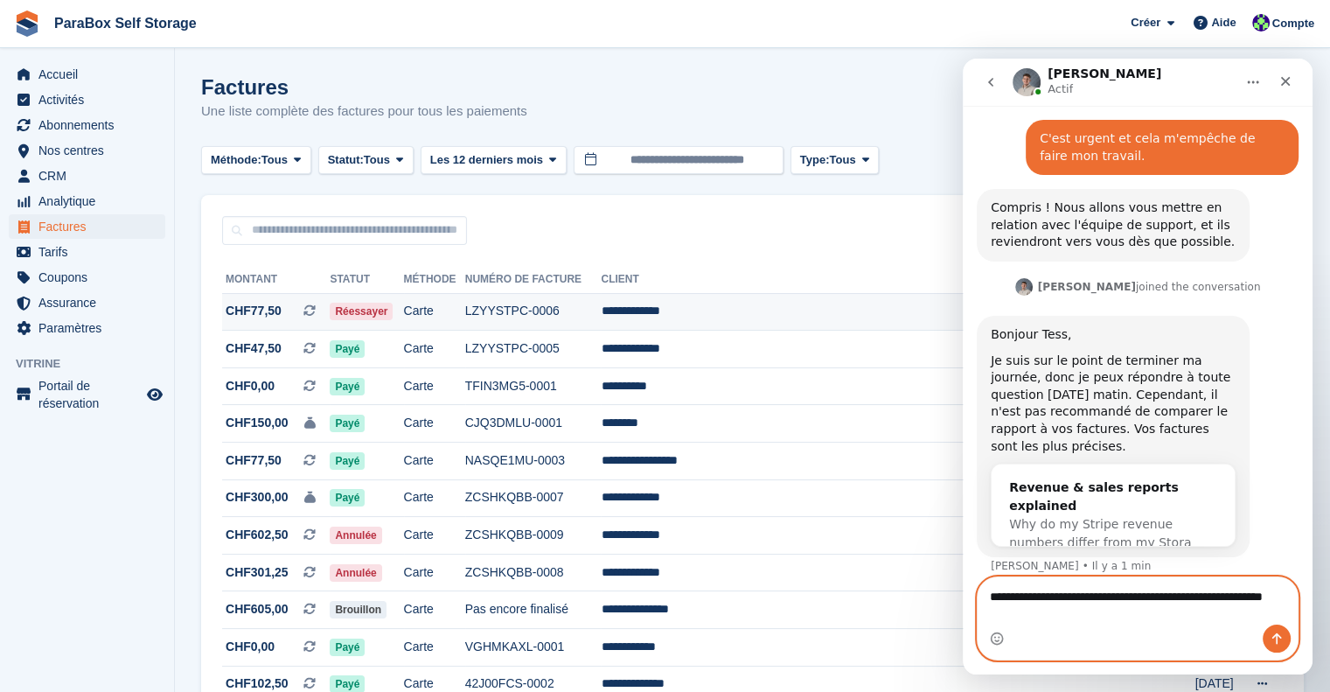
scroll to position [926, 0]
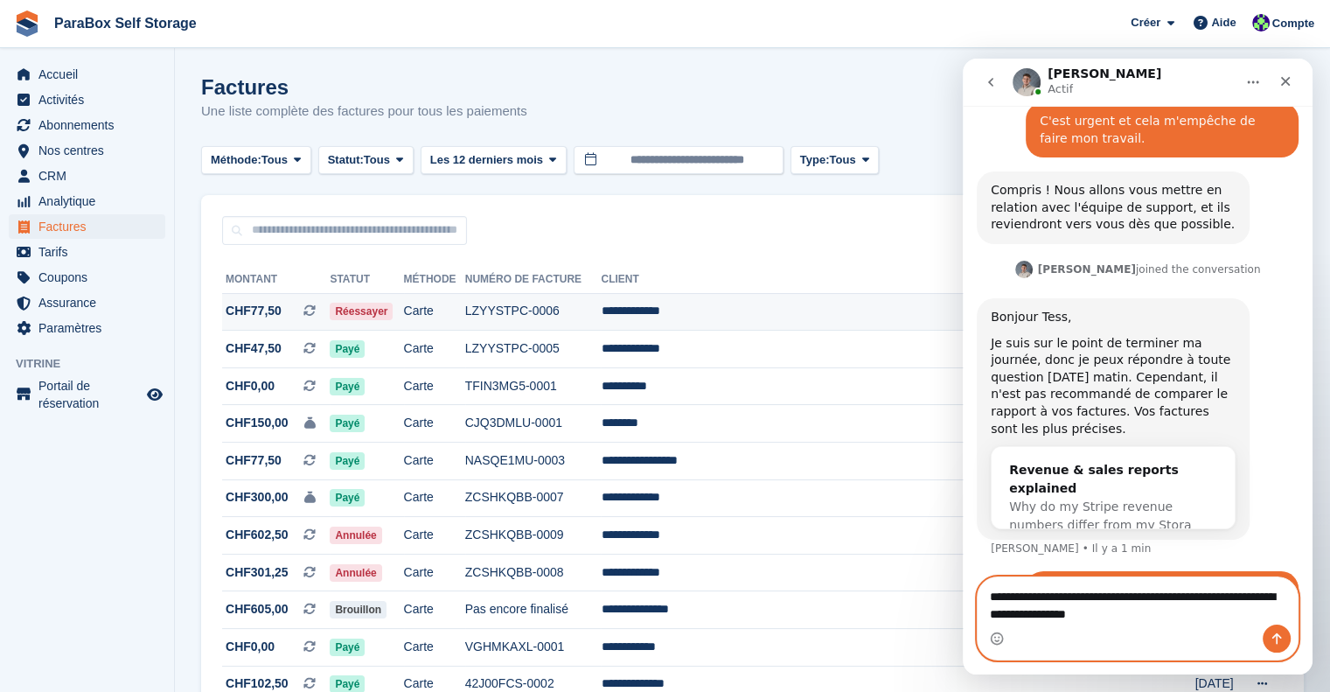
type textarea "**********"
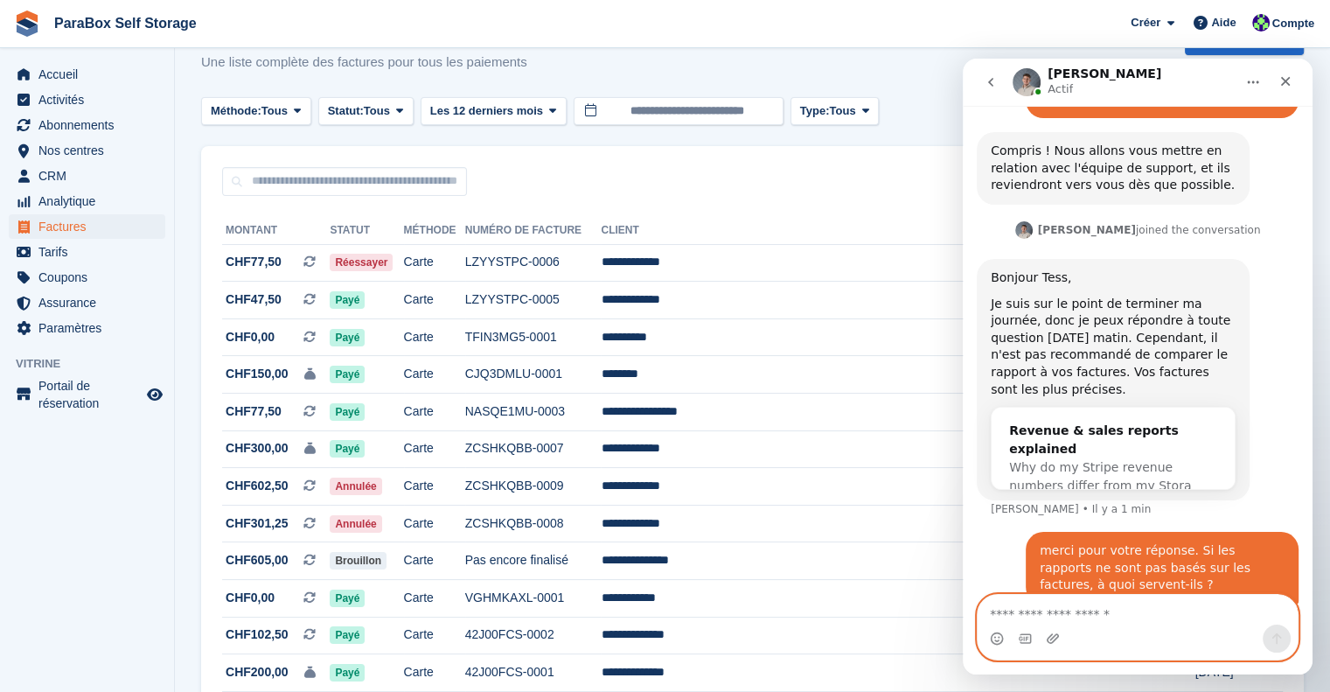
scroll to position [0, 0]
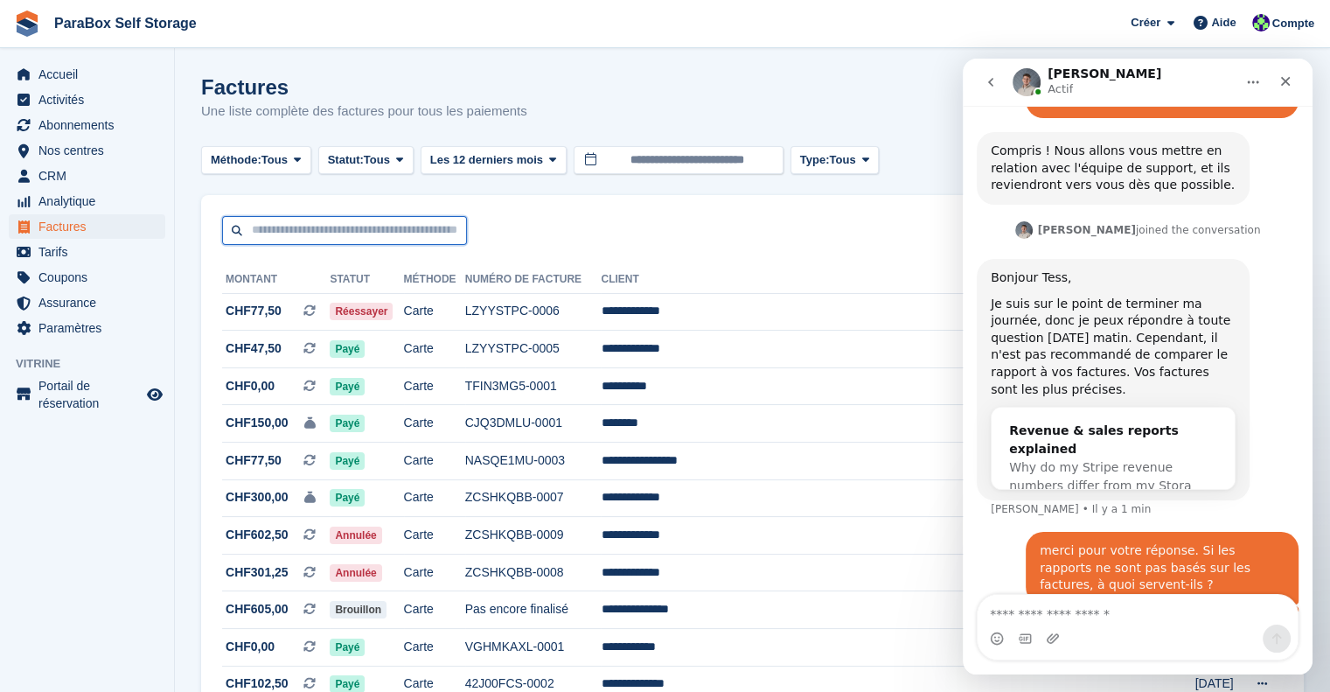
click at [371, 240] on input "text" at bounding box center [344, 230] width 245 height 29
type input "**"
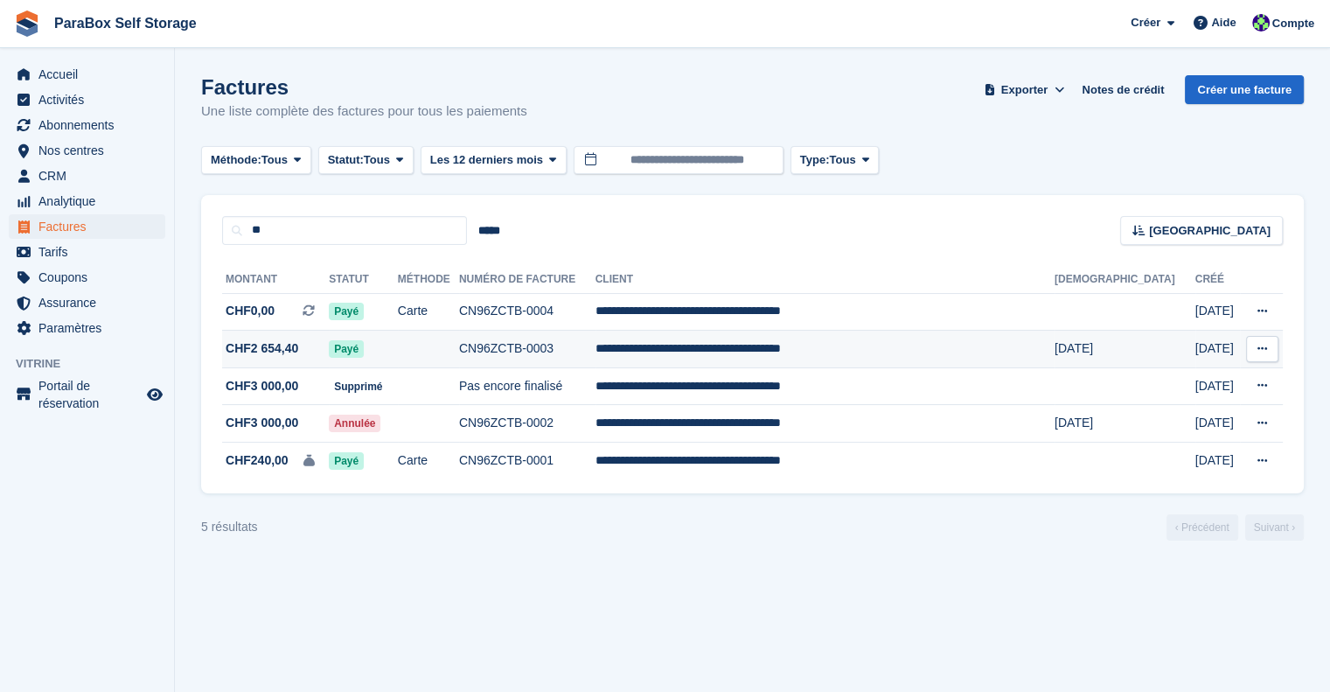
click at [459, 341] on td at bounding box center [428, 350] width 61 height 38
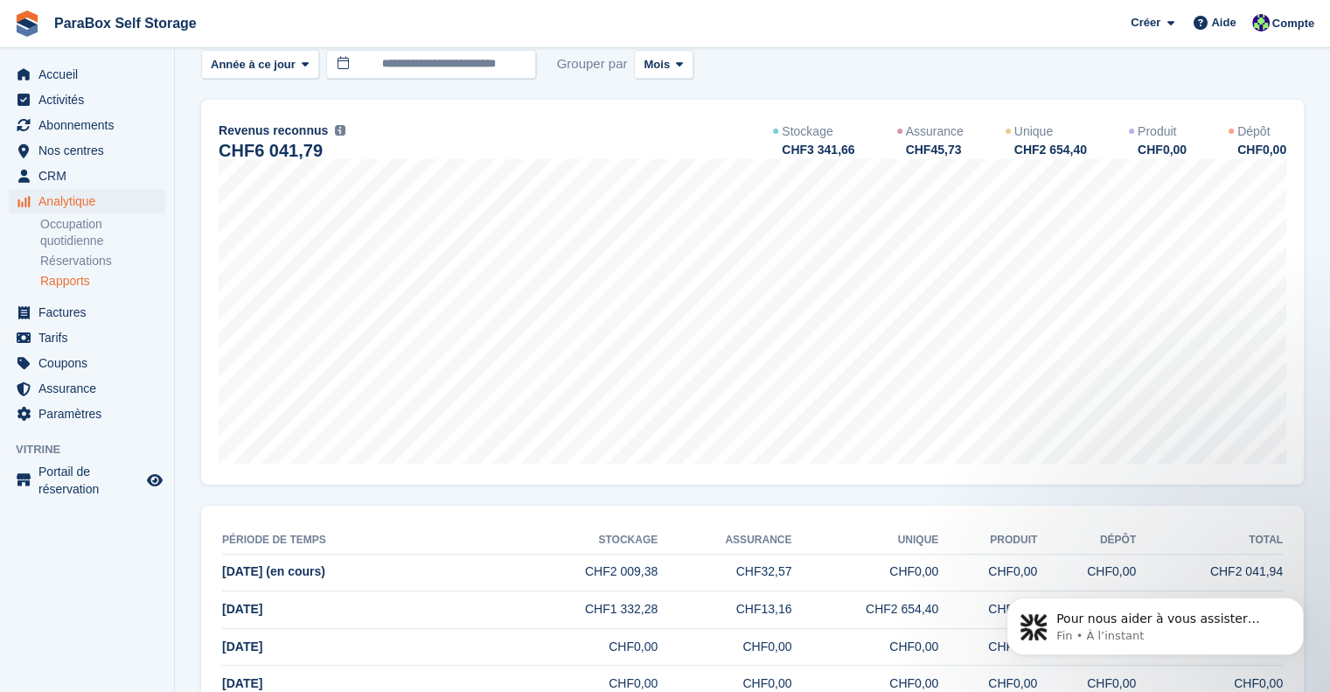
scroll to position [22, 0]
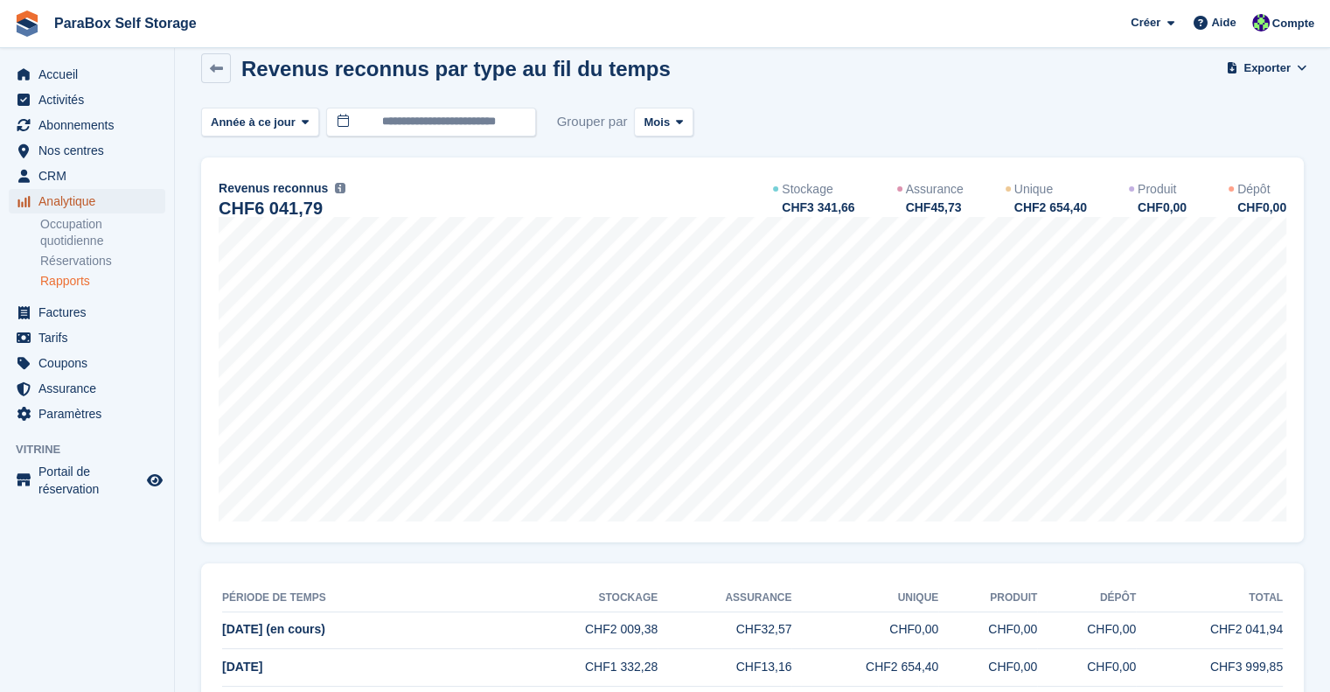
click at [87, 206] on span "Analytique" at bounding box center [90, 201] width 105 height 24
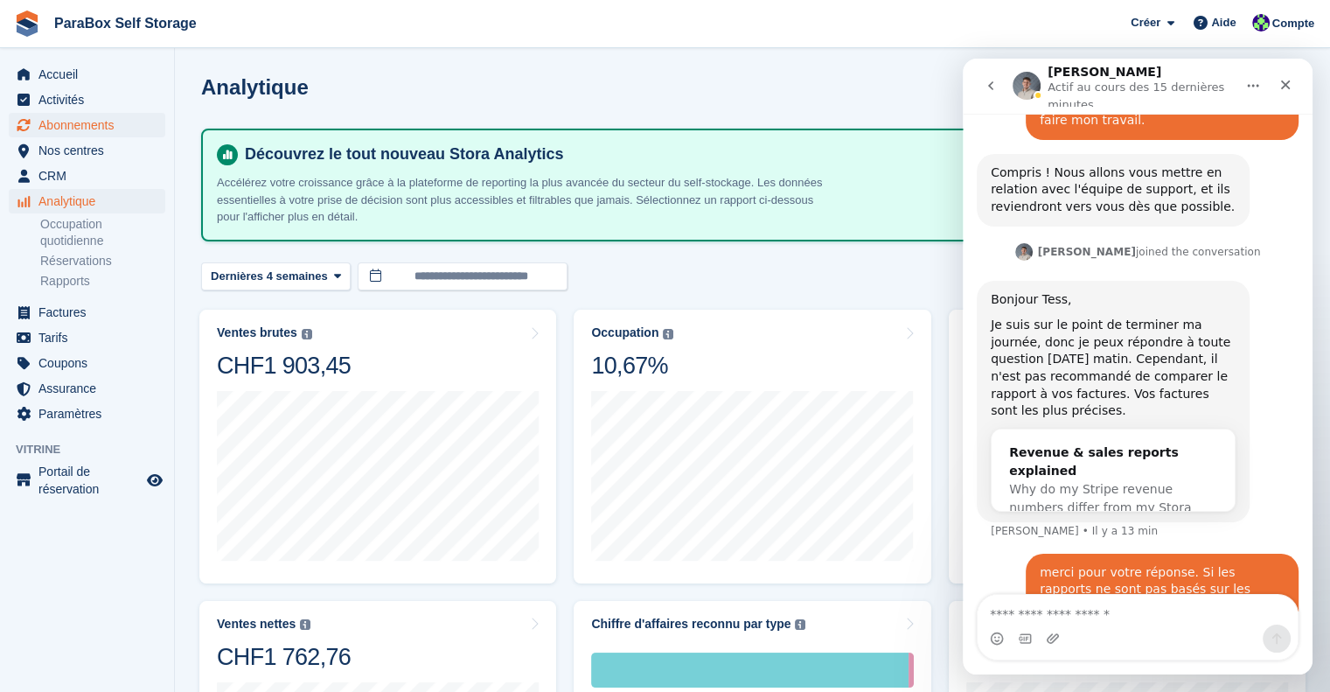
scroll to position [972, 0]
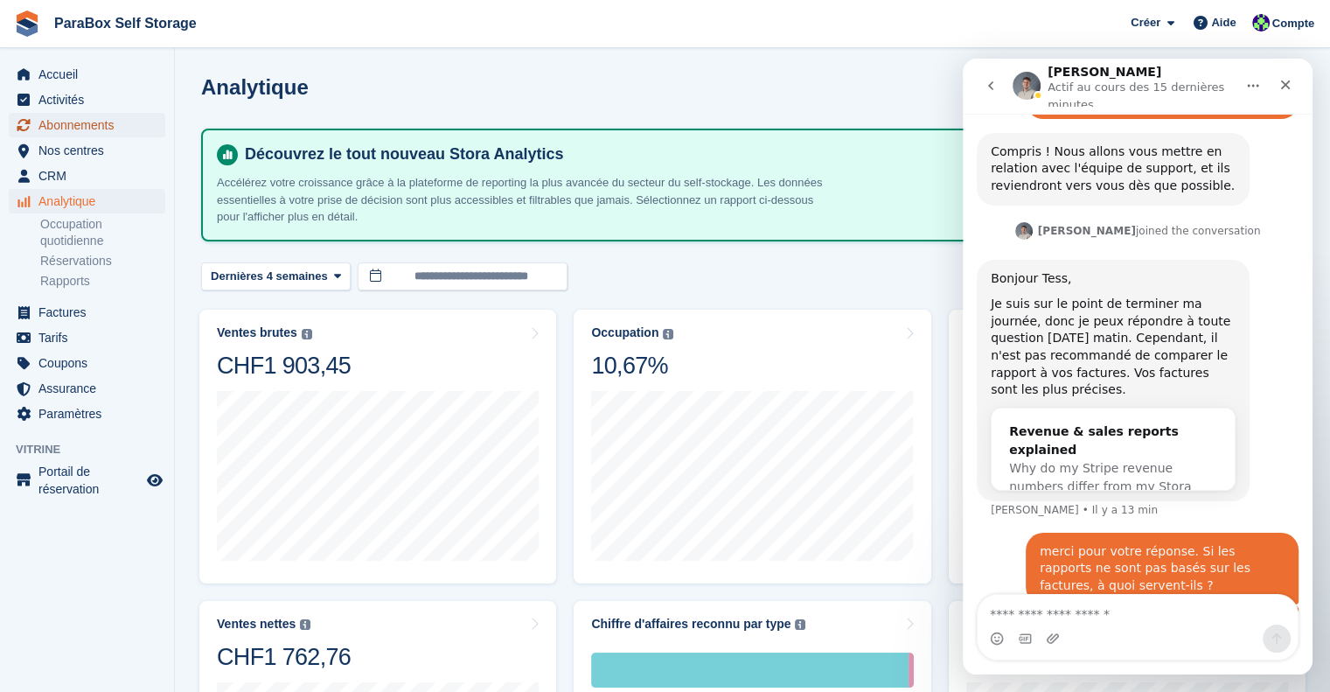
click at [87, 120] on span "Abonnements" at bounding box center [90, 125] width 105 height 24
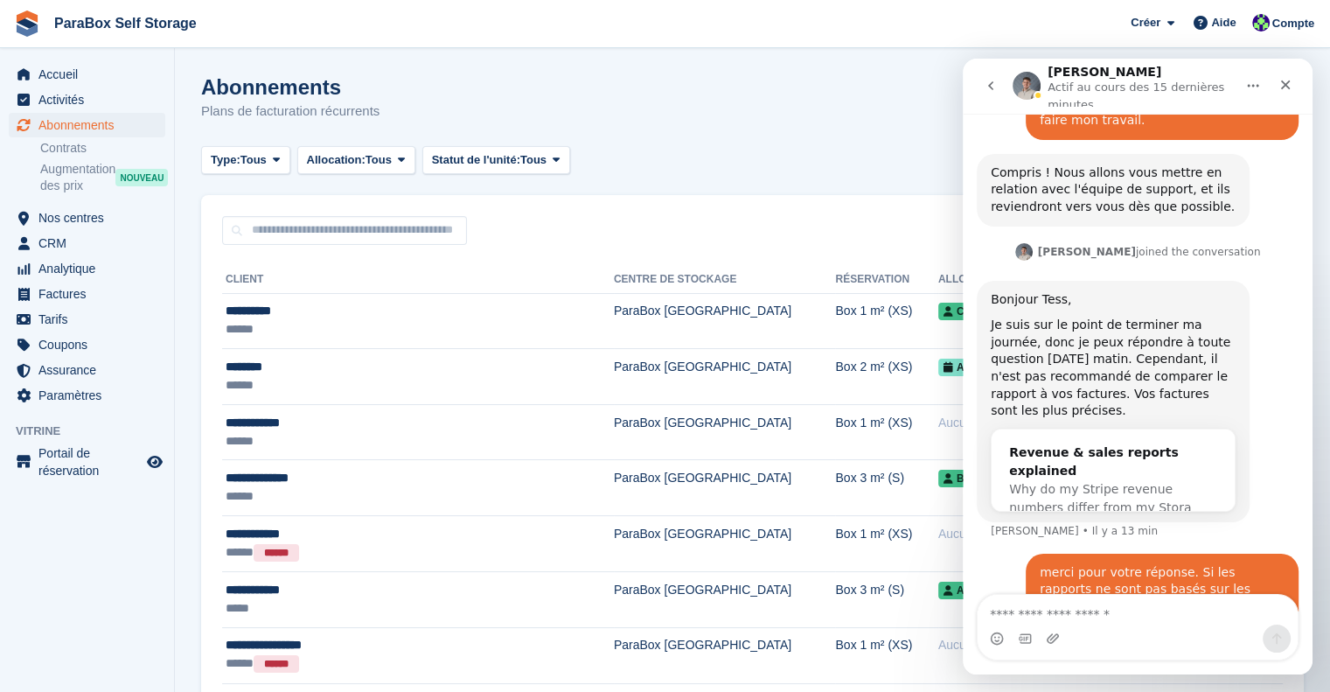
scroll to position [972, 0]
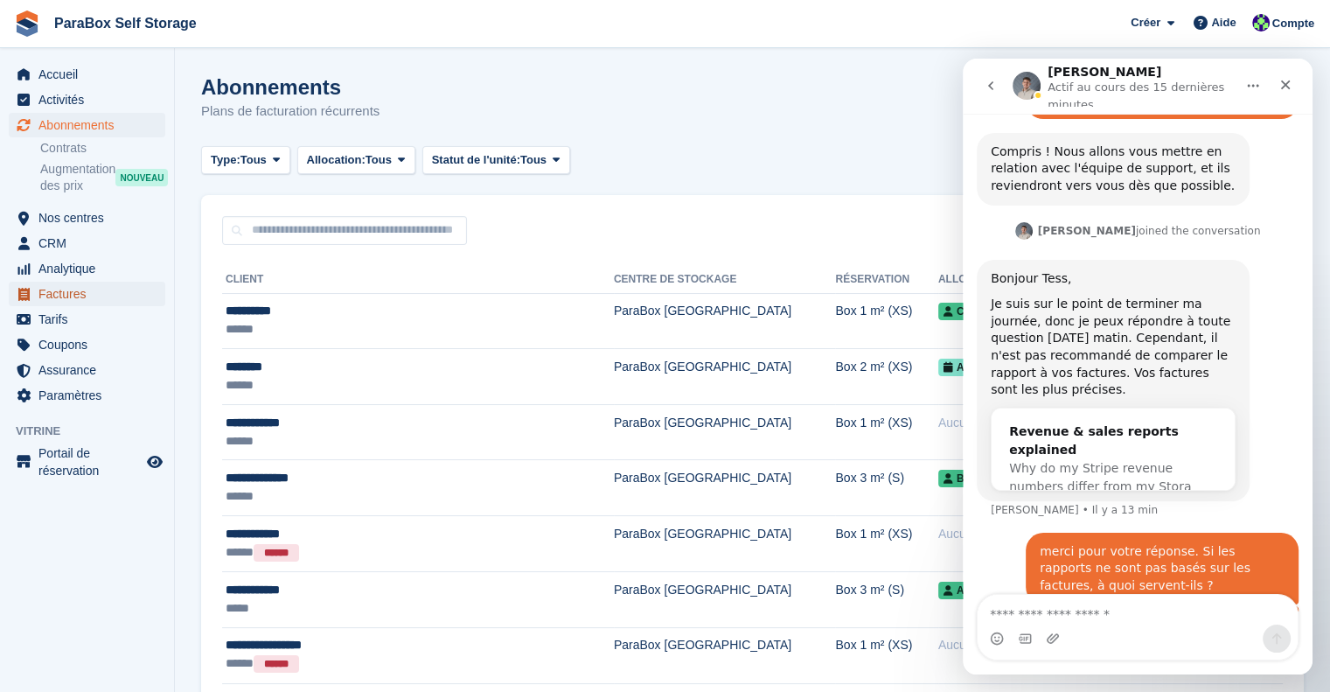
click at [76, 291] on span "Factures" at bounding box center [90, 294] width 105 height 24
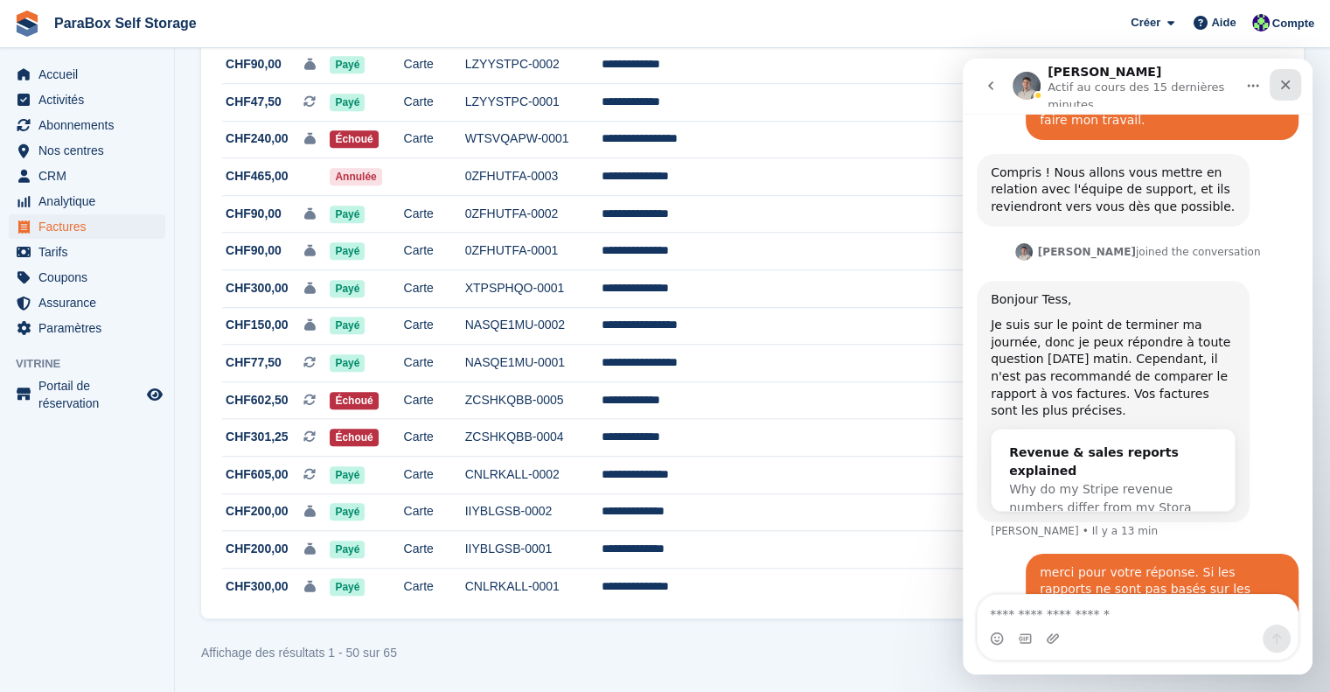
scroll to position [972, 0]
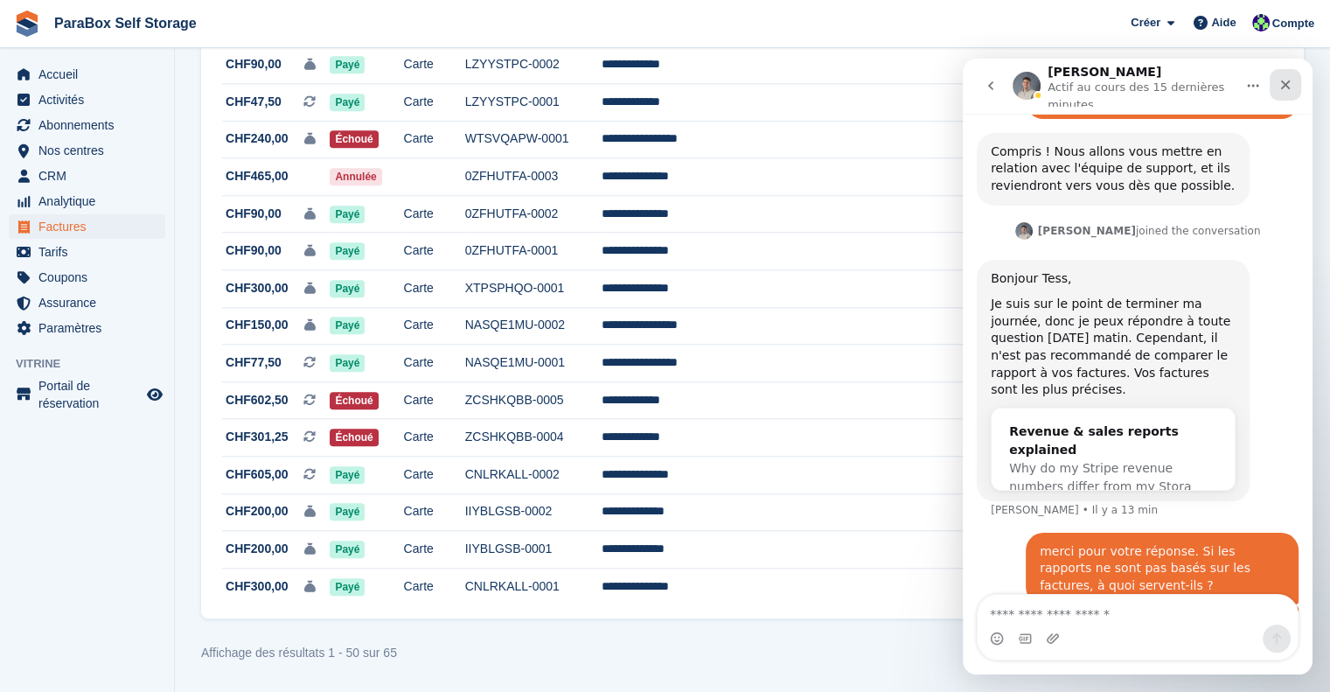
click at [1299, 89] on div "Fermer" at bounding box center [1285, 84] width 31 height 31
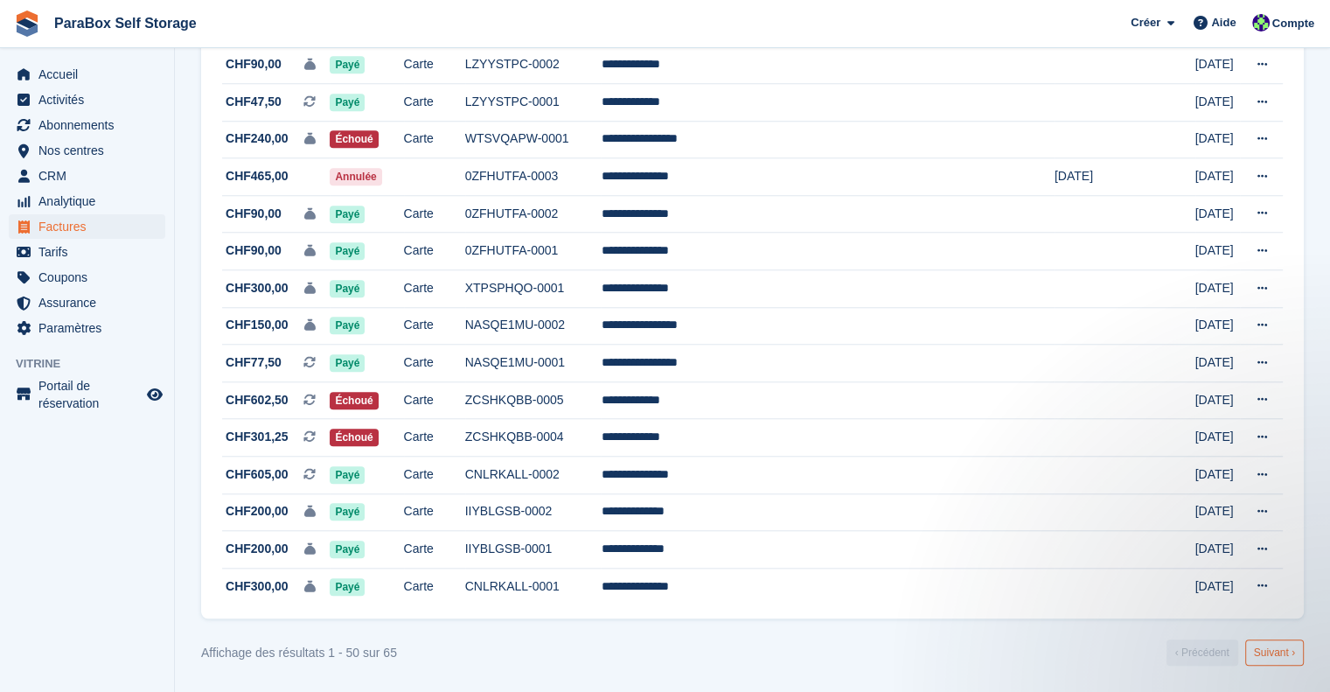
click at [1263, 660] on link "Suivant ›" at bounding box center [1274, 652] width 59 height 26
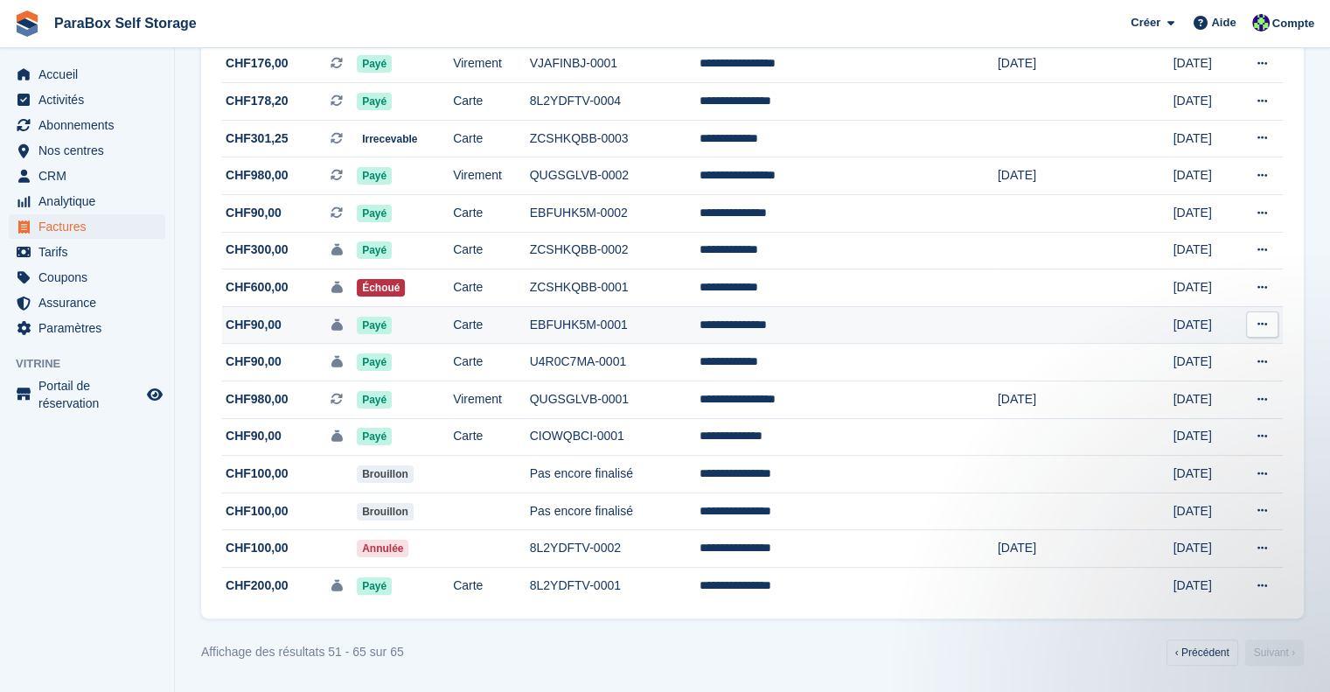
click at [700, 335] on td "EBFUHK5M-0001" at bounding box center [615, 325] width 171 height 38
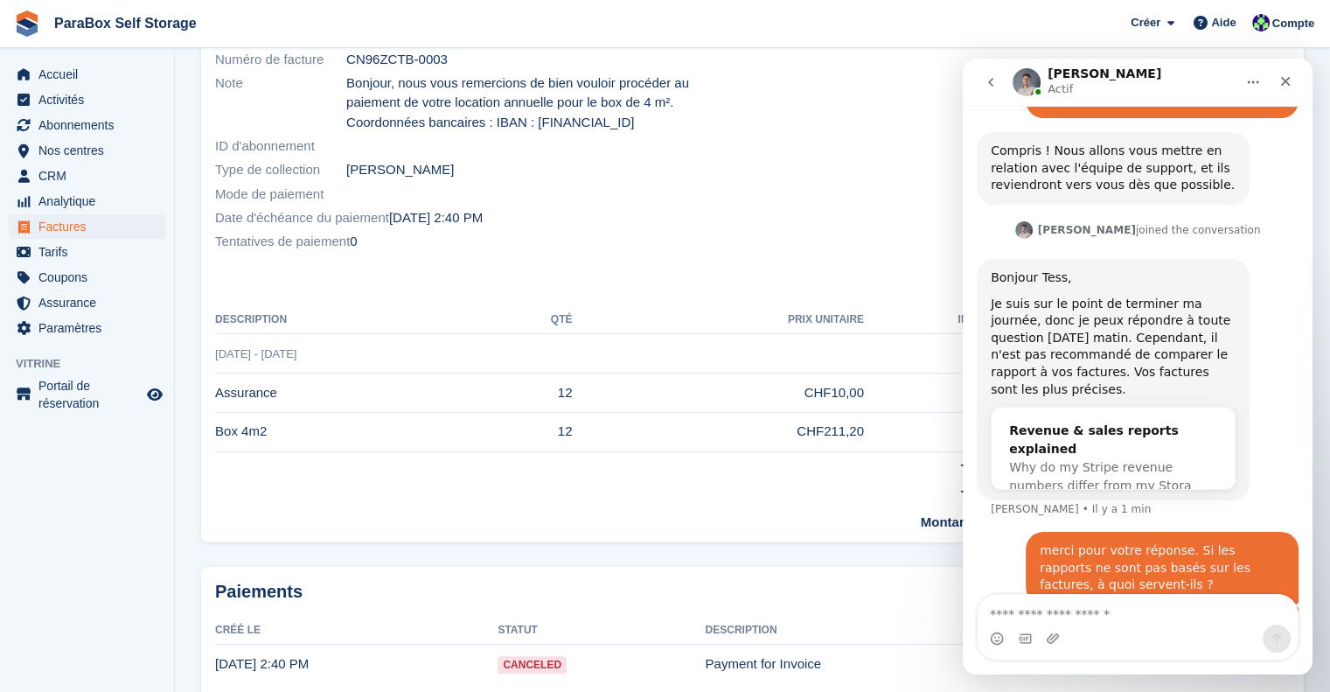
scroll to position [137, 0]
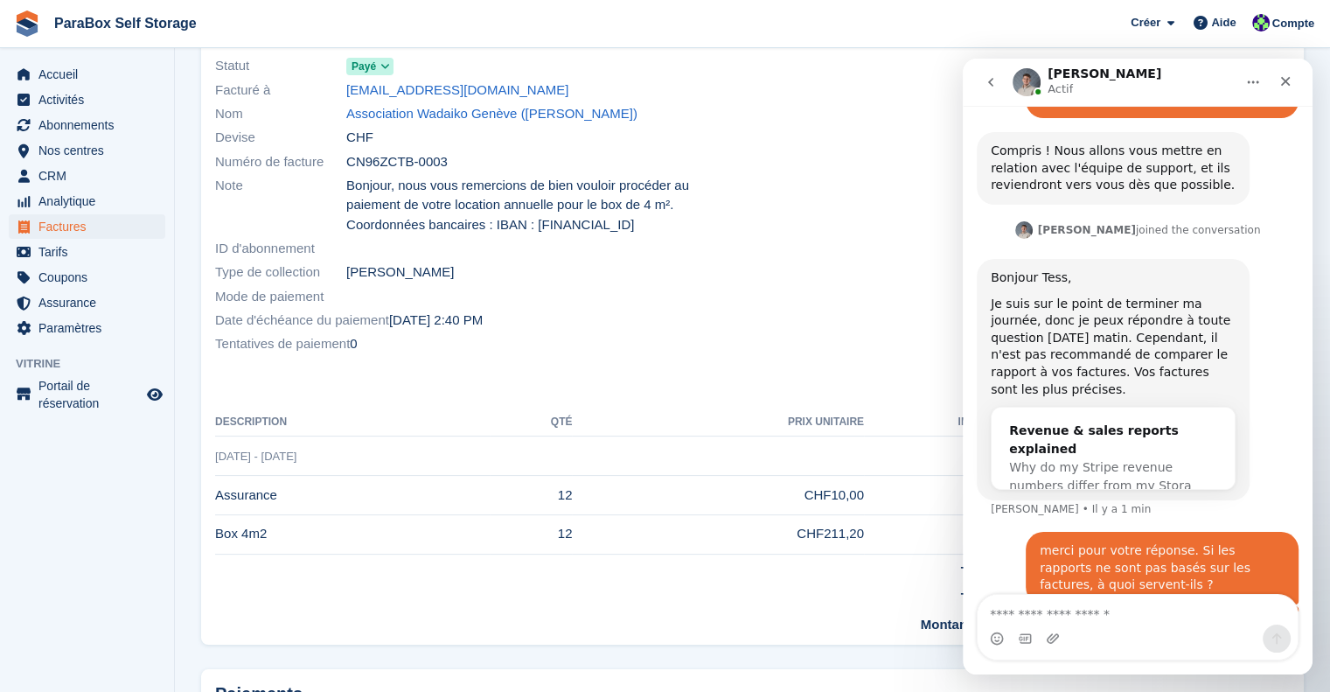
click at [765, 163] on div at bounding box center [1027, 205] width 548 height 323
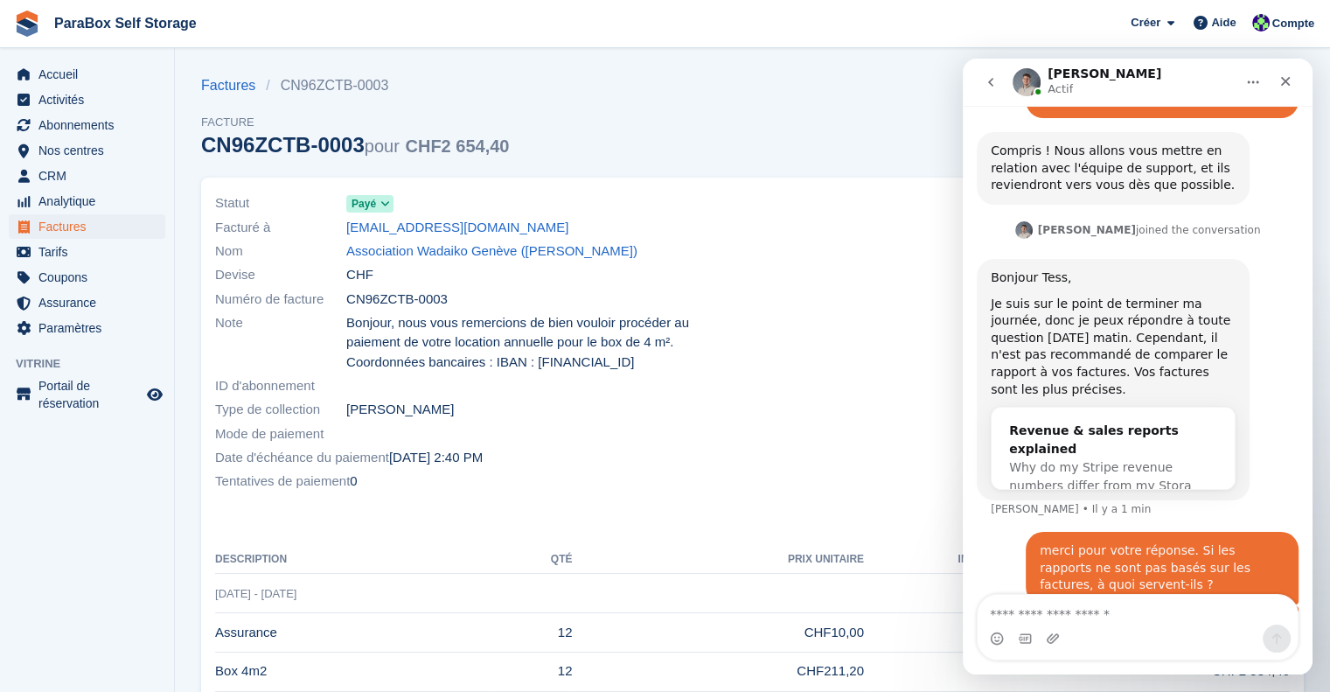
scroll to position [0, 0]
click at [462, 141] on span "CHF2 654,40" at bounding box center [457, 145] width 104 height 19
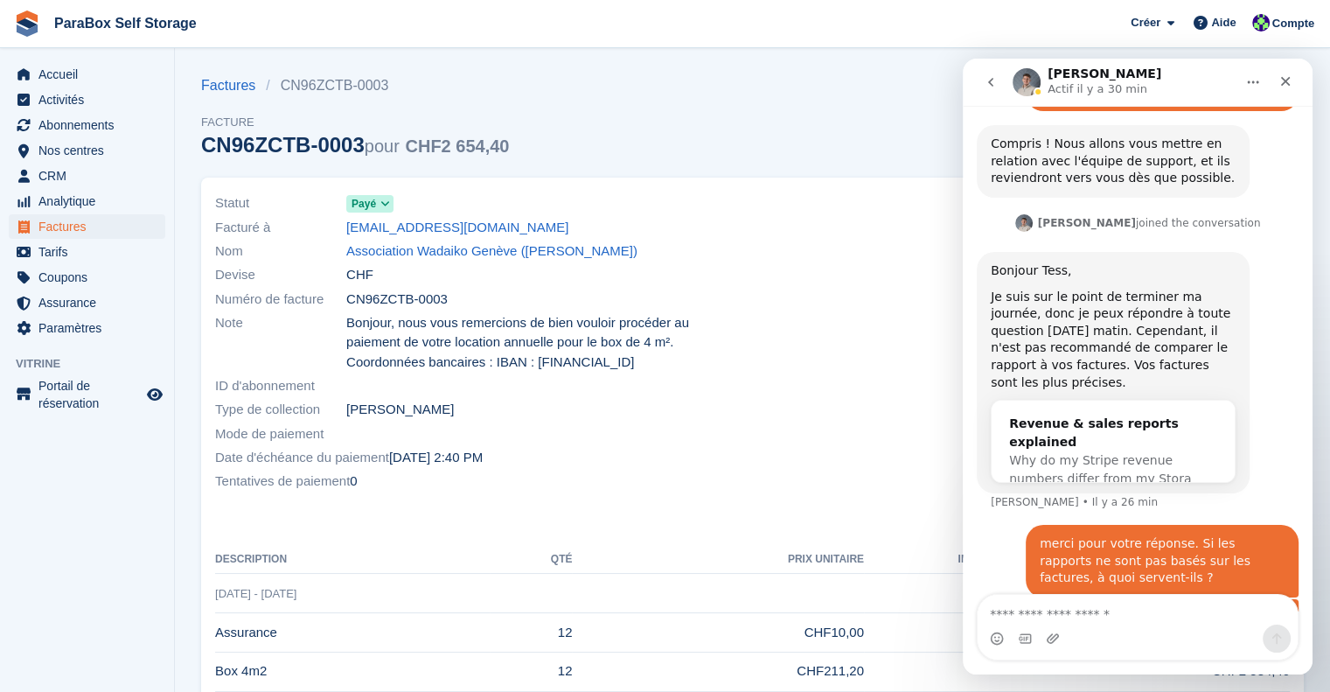
scroll to position [965, 0]
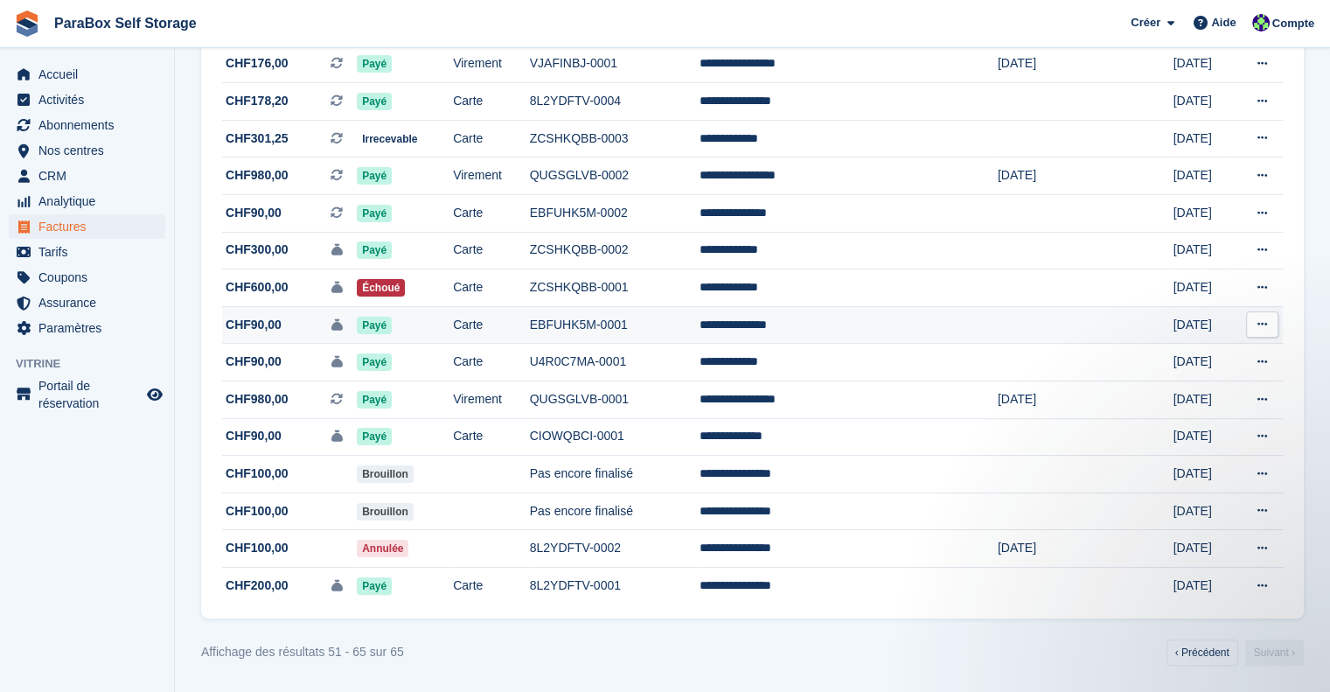
click at [657, 335] on td "EBFUHK5M-0001" at bounding box center [615, 325] width 171 height 38
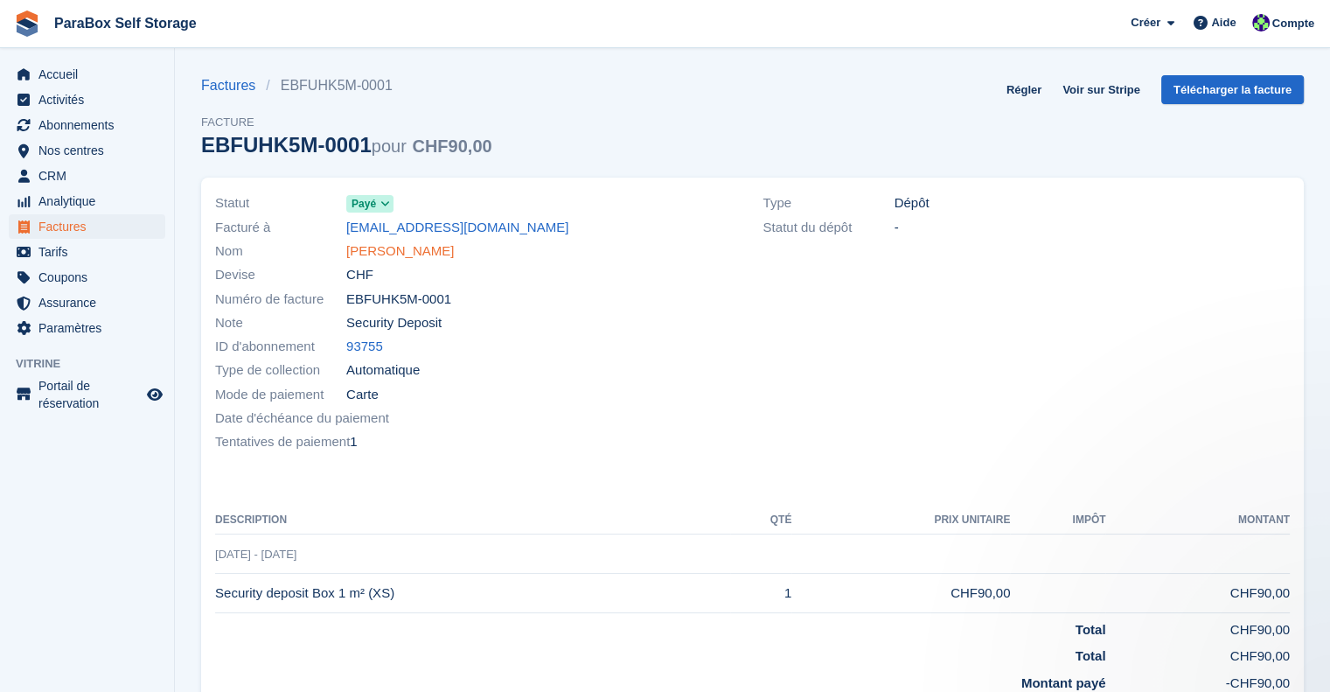
click at [381, 247] on link "[PERSON_NAME]" at bounding box center [400, 251] width 108 height 20
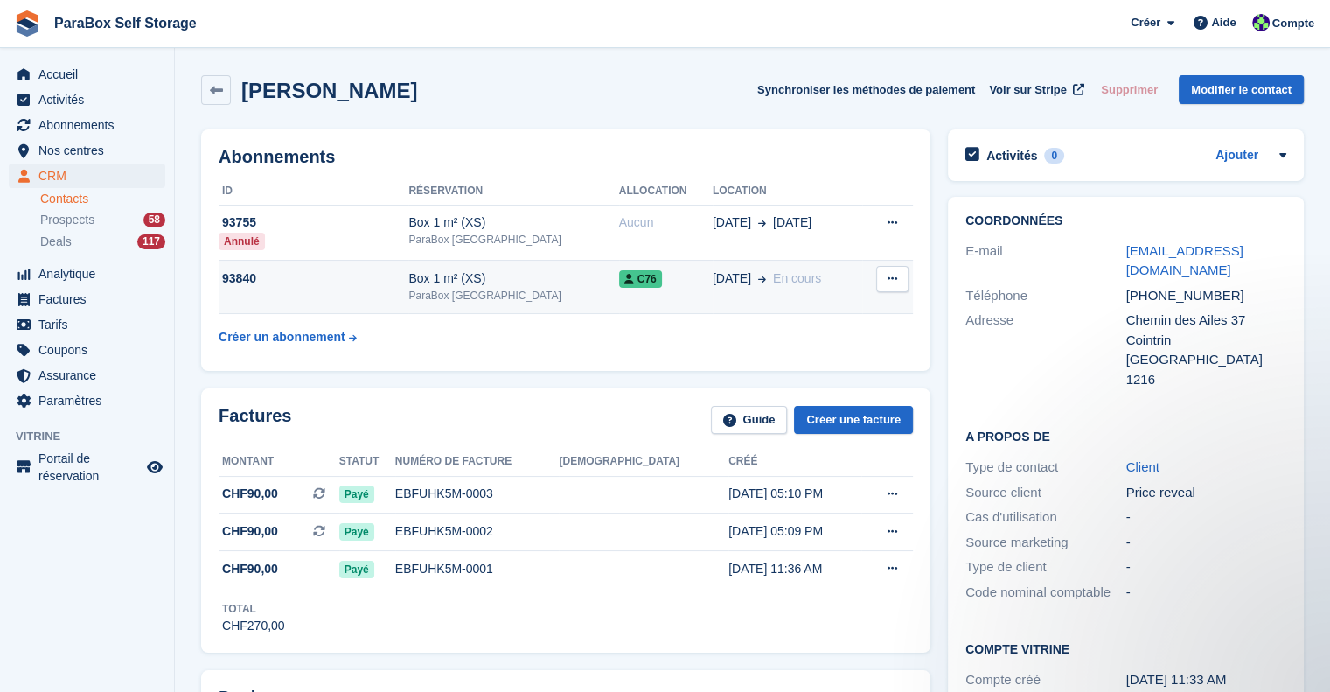
click at [721, 300] on td "03 Jul En cours" at bounding box center [788, 287] width 150 height 53
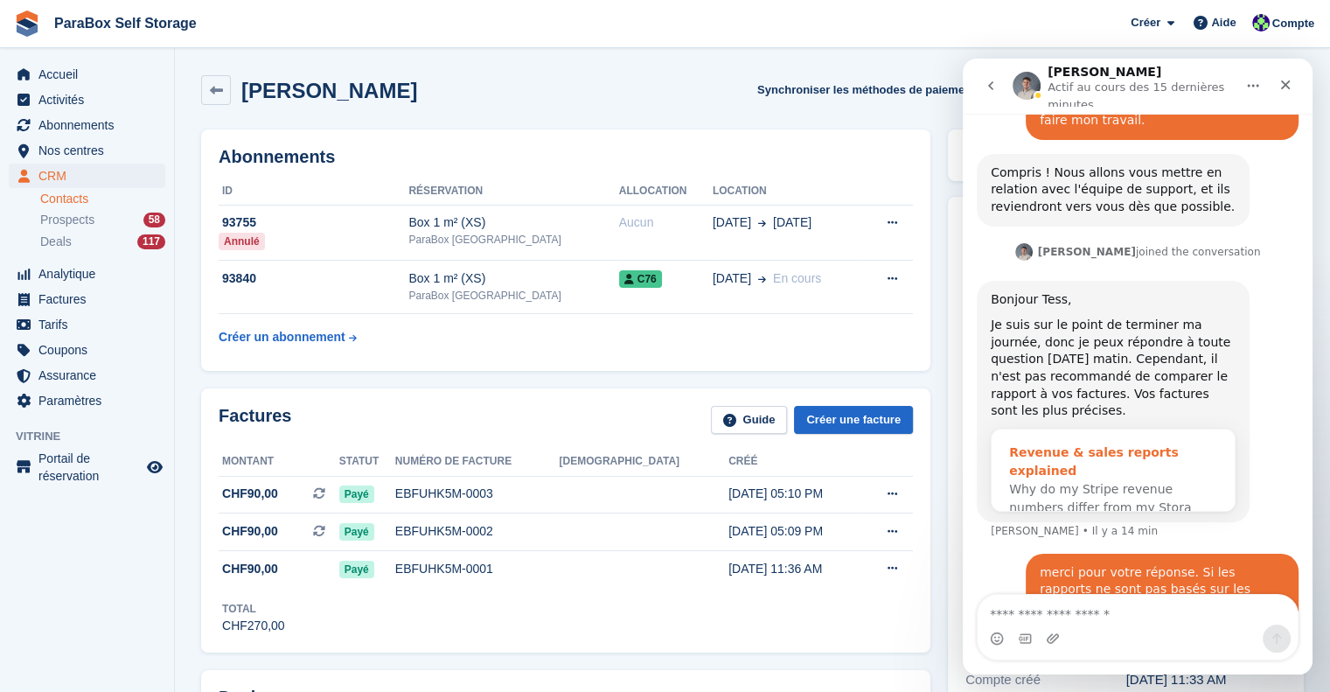
scroll to position [972, 0]
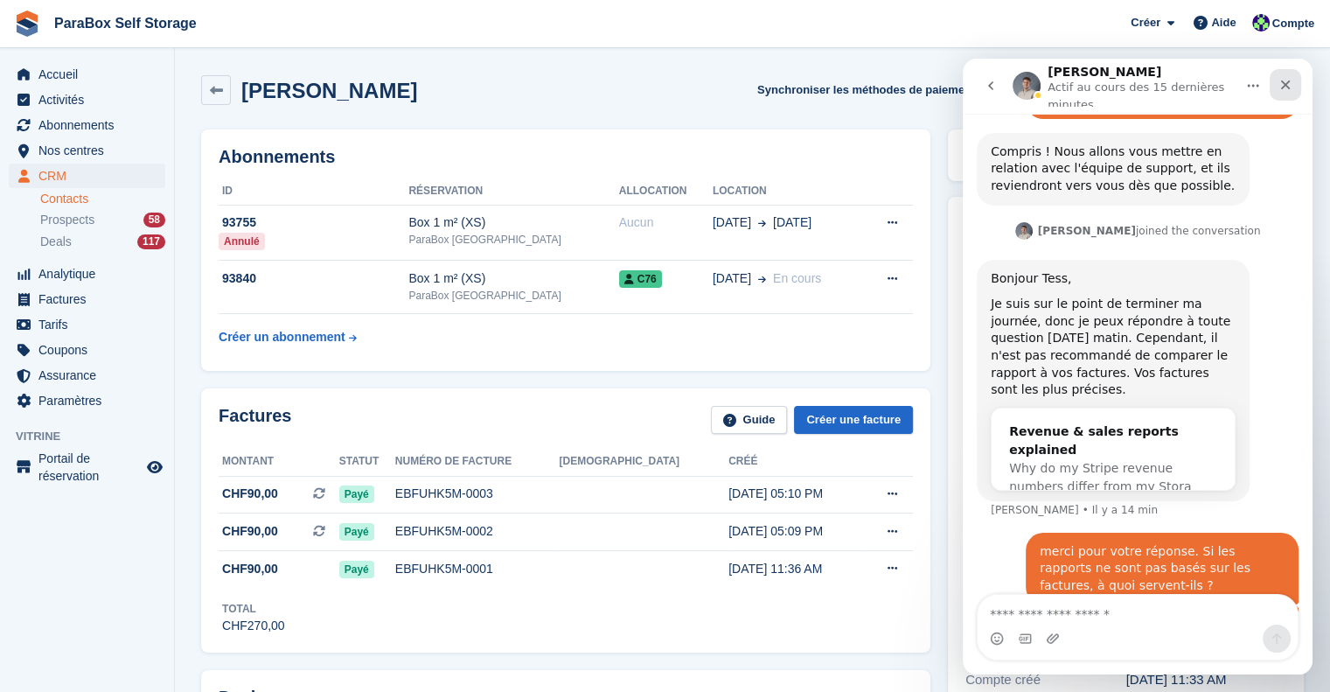
click at [1281, 86] on icon "Fermer" at bounding box center [1286, 85] width 14 height 14
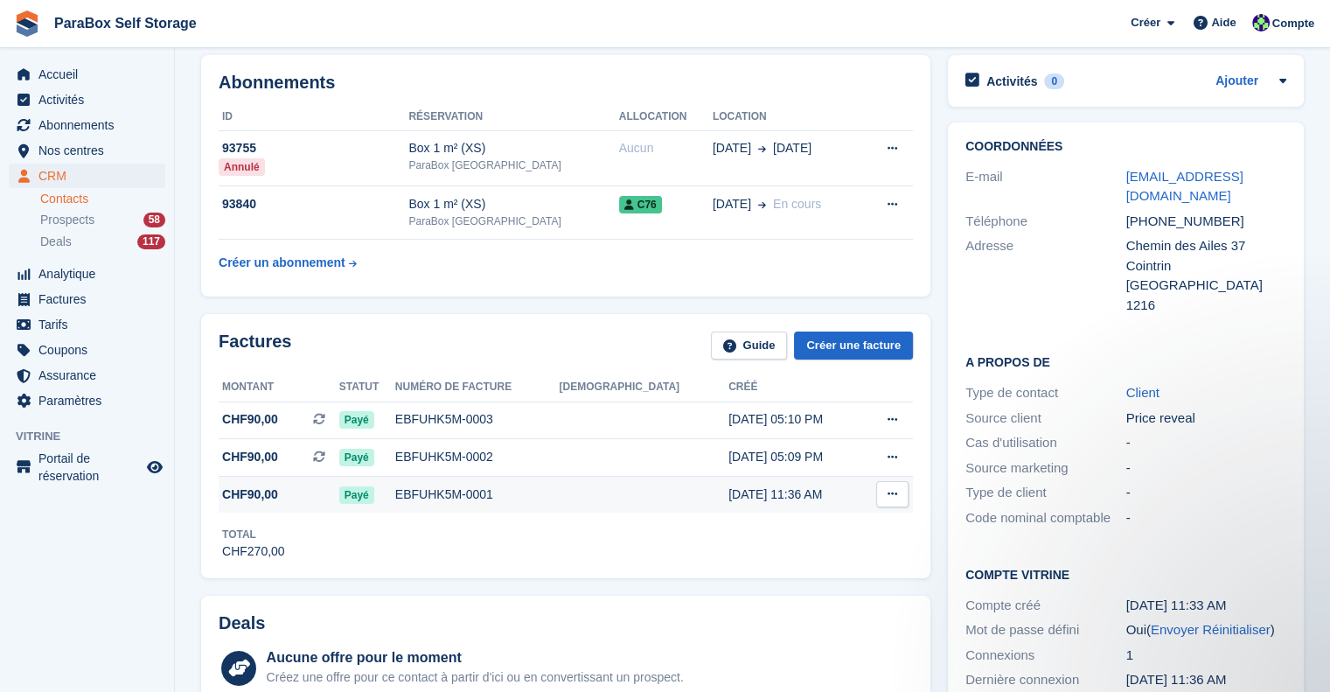
scroll to position [0, 0]
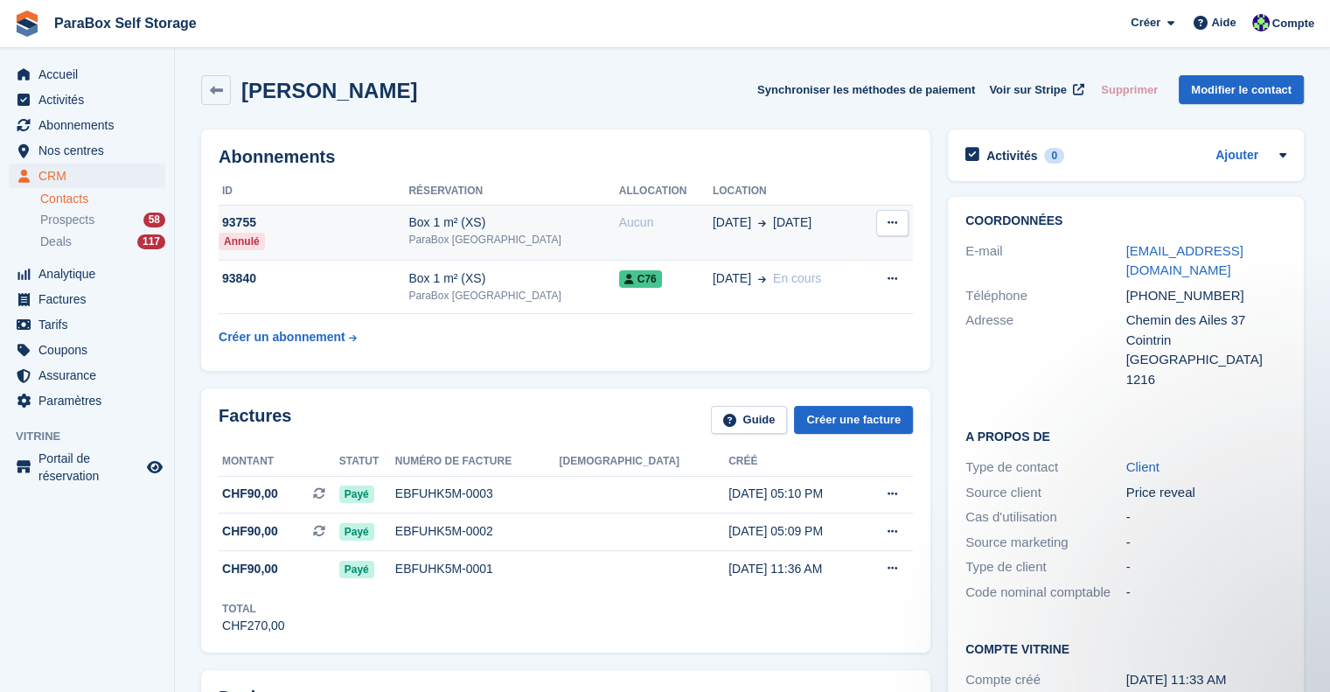
click at [472, 237] on div "ParaBox [GEOGRAPHIC_DATA]" at bounding box center [513, 240] width 210 height 16
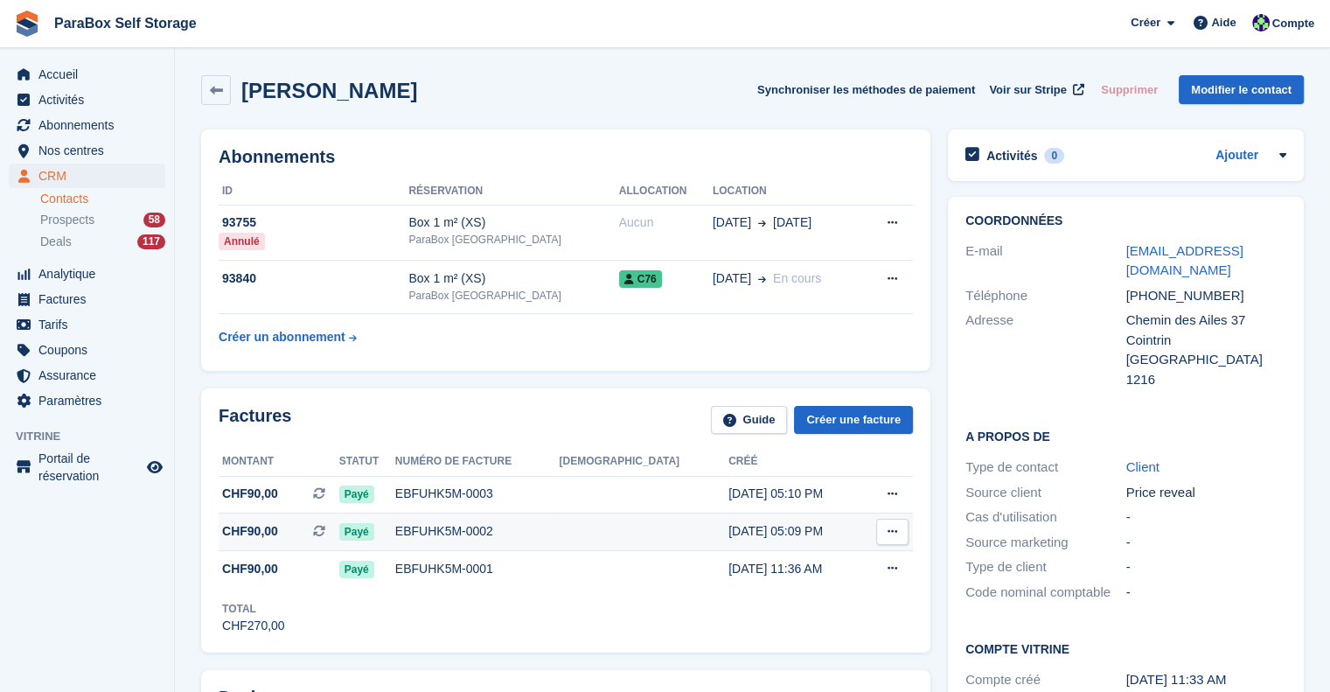
click at [495, 531] on div "EBFUHK5M-0002" at bounding box center [477, 531] width 164 height 18
click at [395, 492] on div "Payé" at bounding box center [367, 493] width 56 height 18
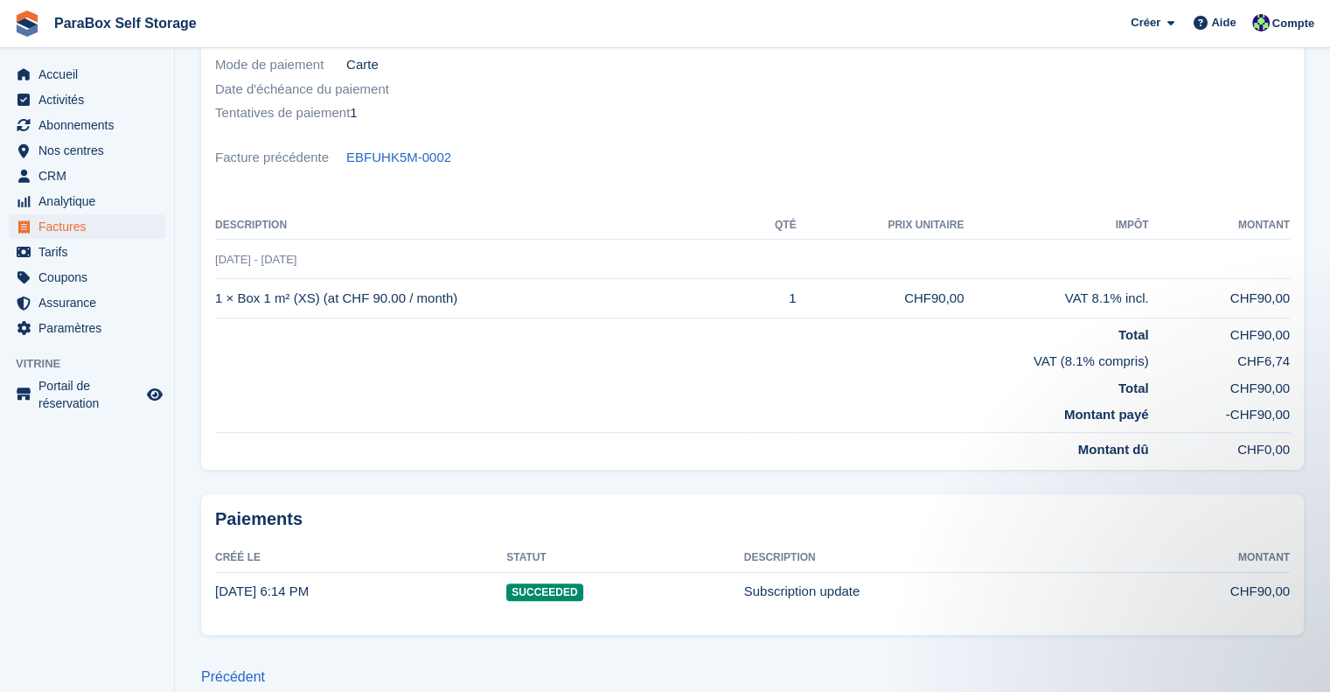
scroll to position [326, 0]
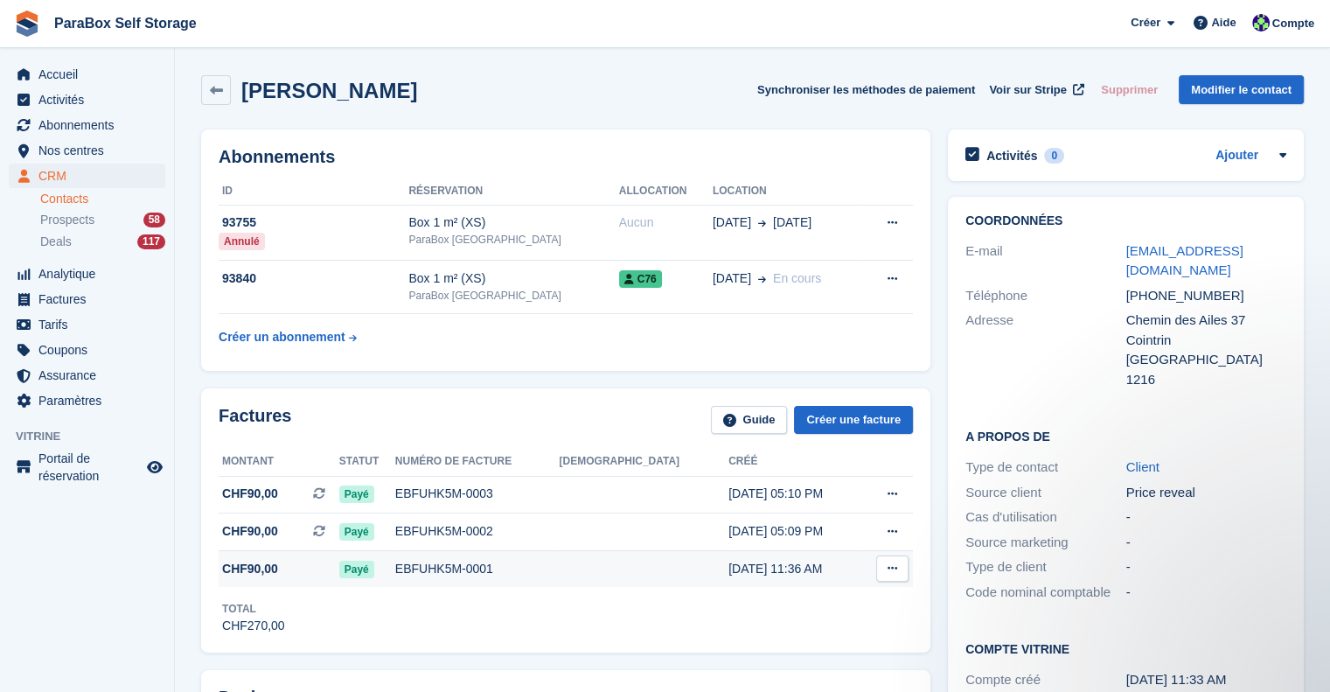
click at [560, 580] on td "EBFUHK5M-0001" at bounding box center [477, 568] width 164 height 37
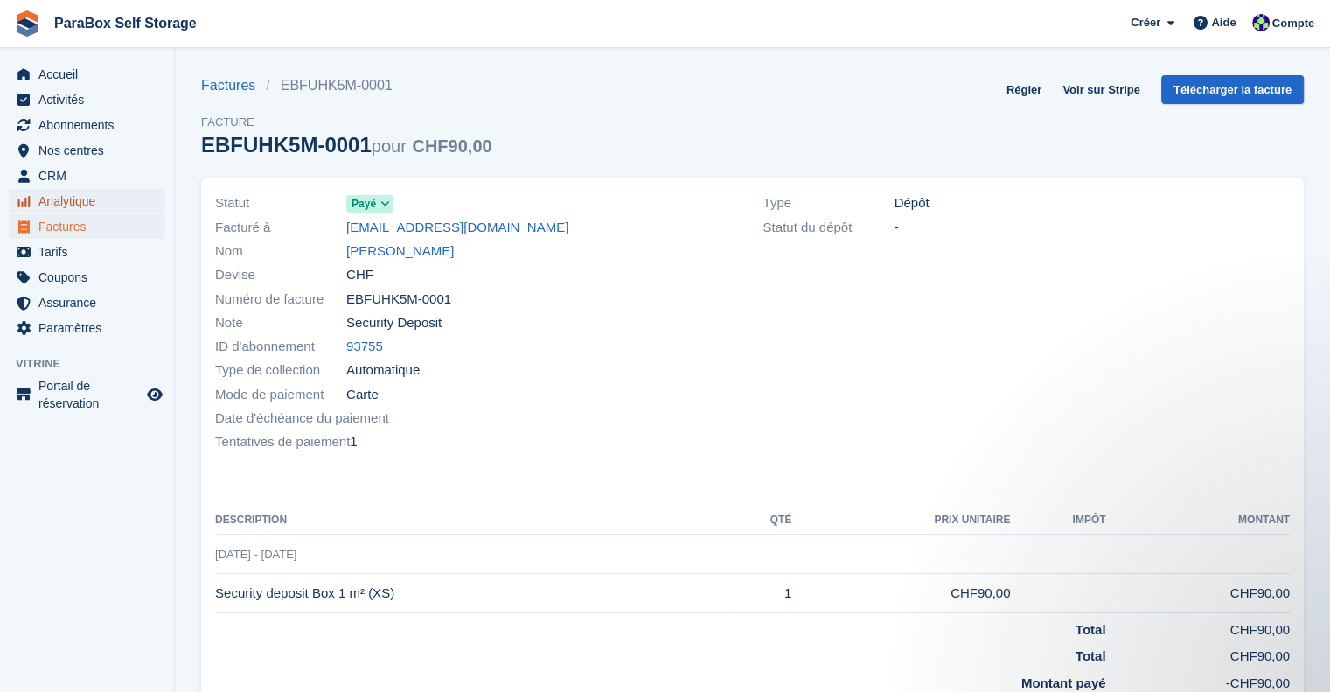
click at [68, 206] on span "Analytique" at bounding box center [90, 201] width 105 height 24
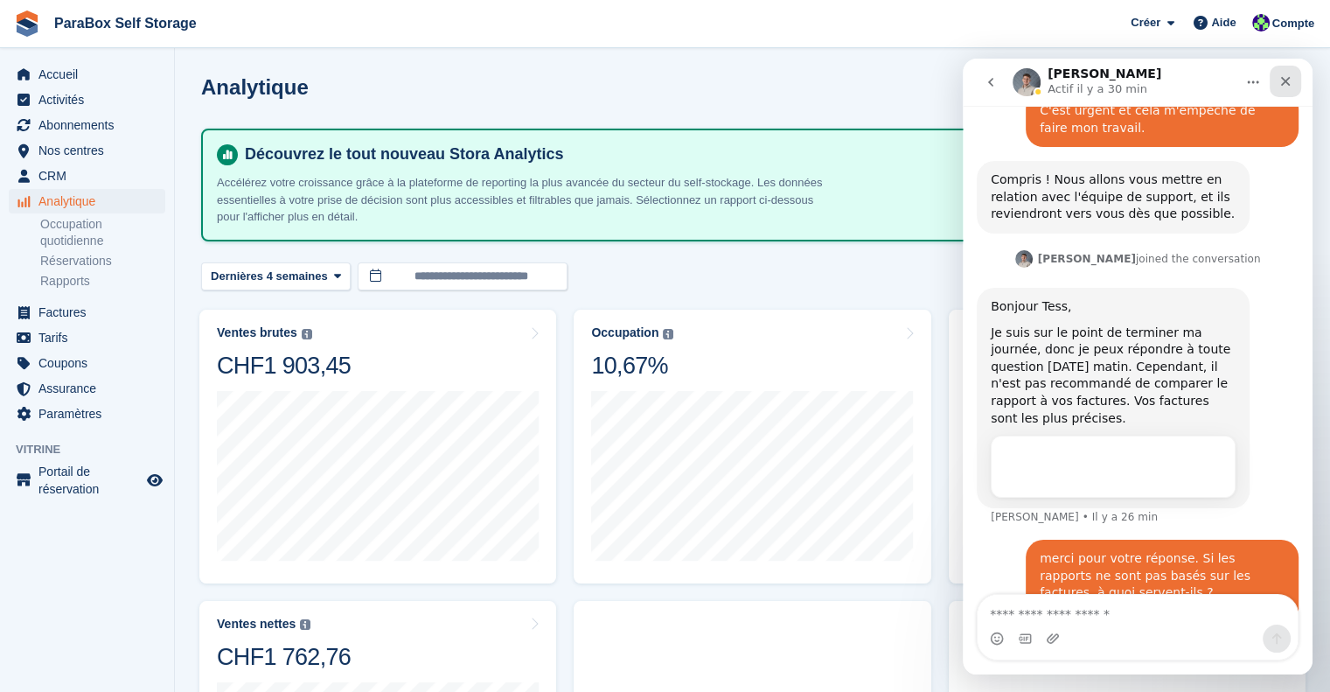
scroll to position [944, 0]
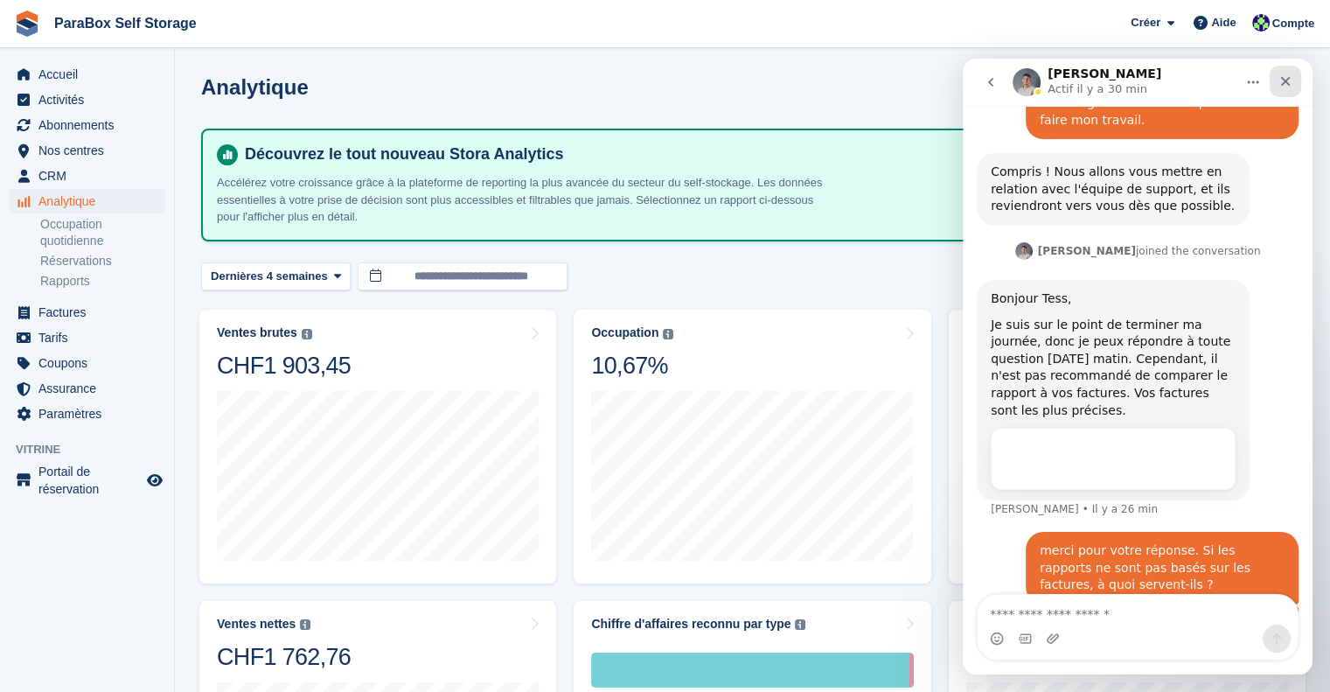
click at [1281, 81] on icon "Fermer" at bounding box center [1286, 81] width 14 height 14
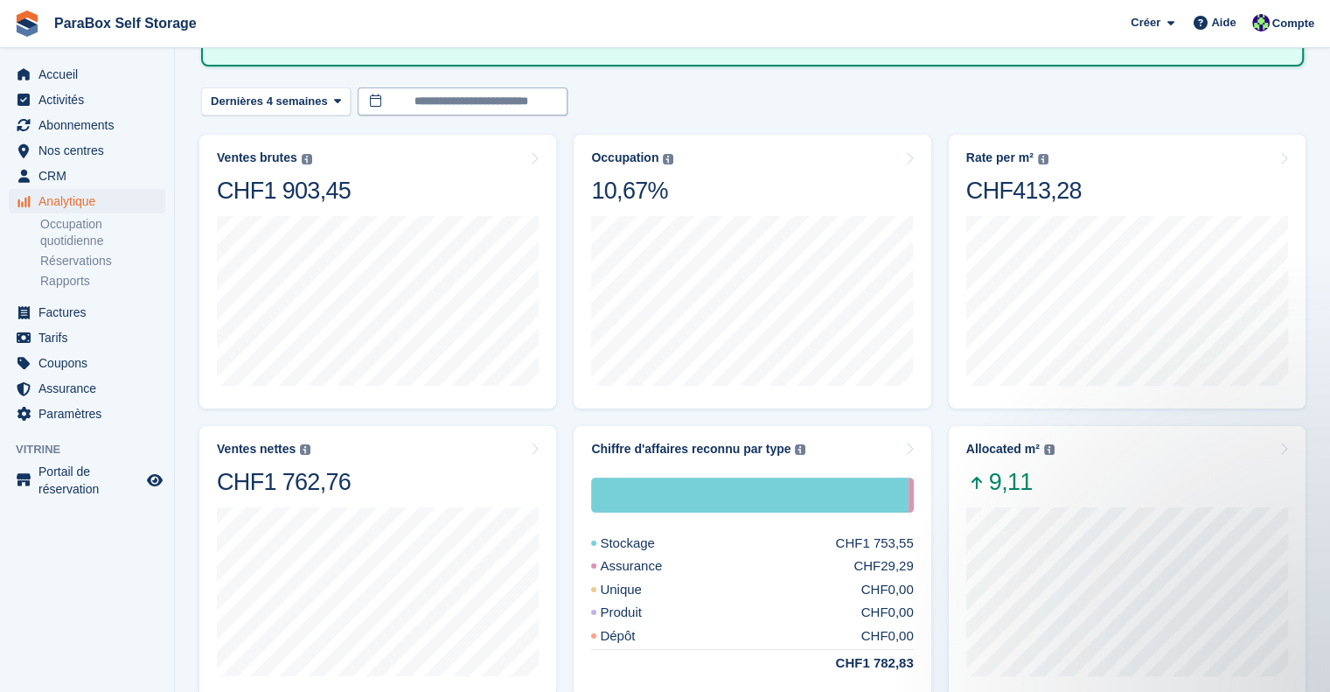
scroll to position [262, 0]
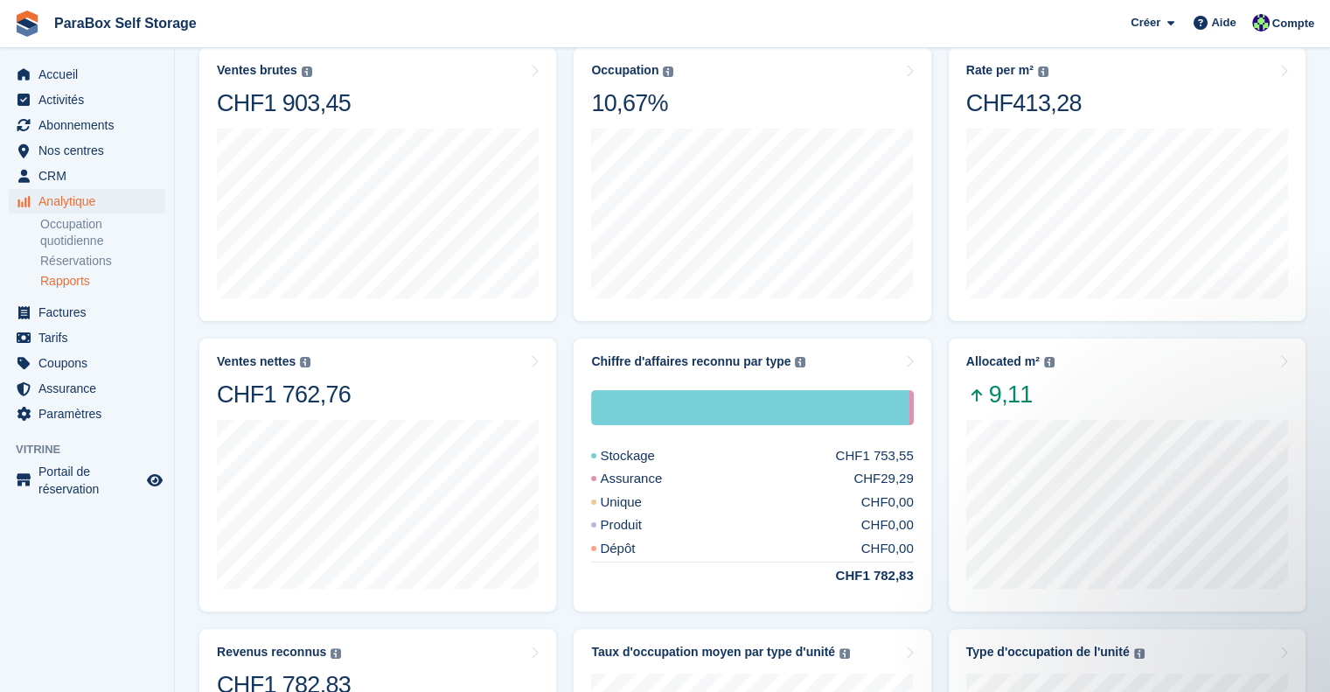
click at [90, 276] on link "Rapports" at bounding box center [102, 281] width 125 height 17
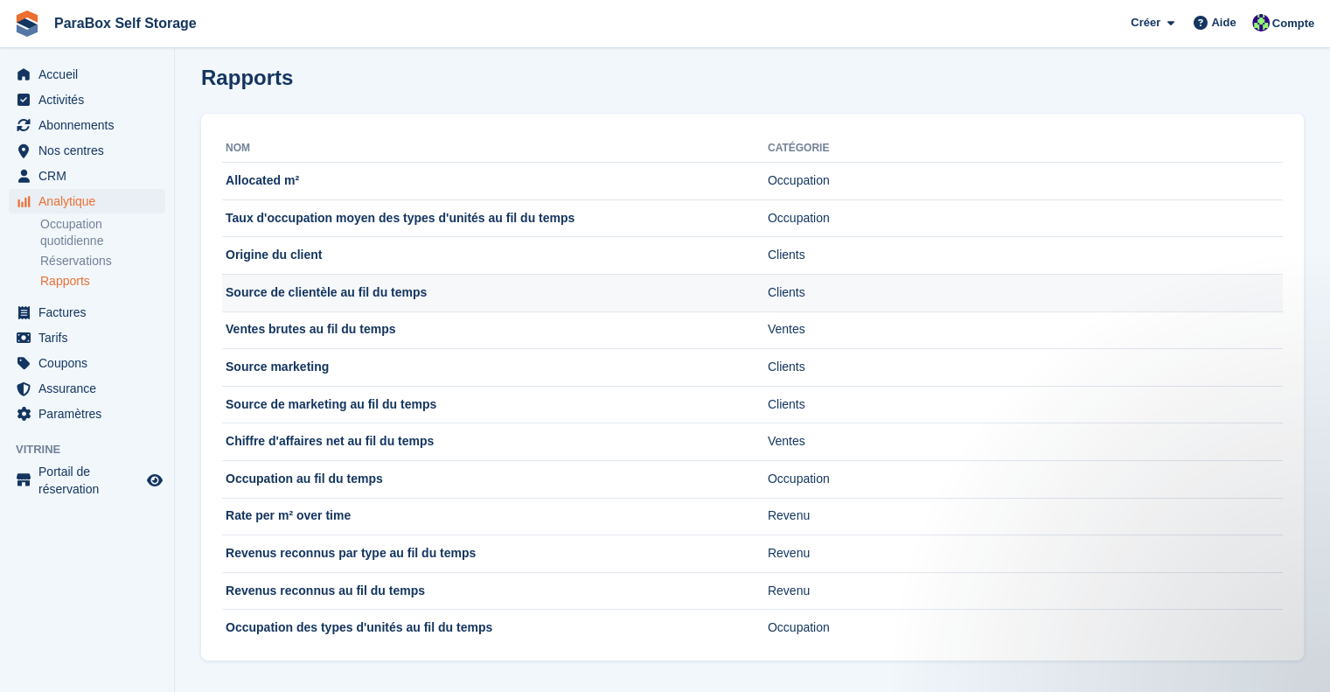
scroll to position [12, 0]
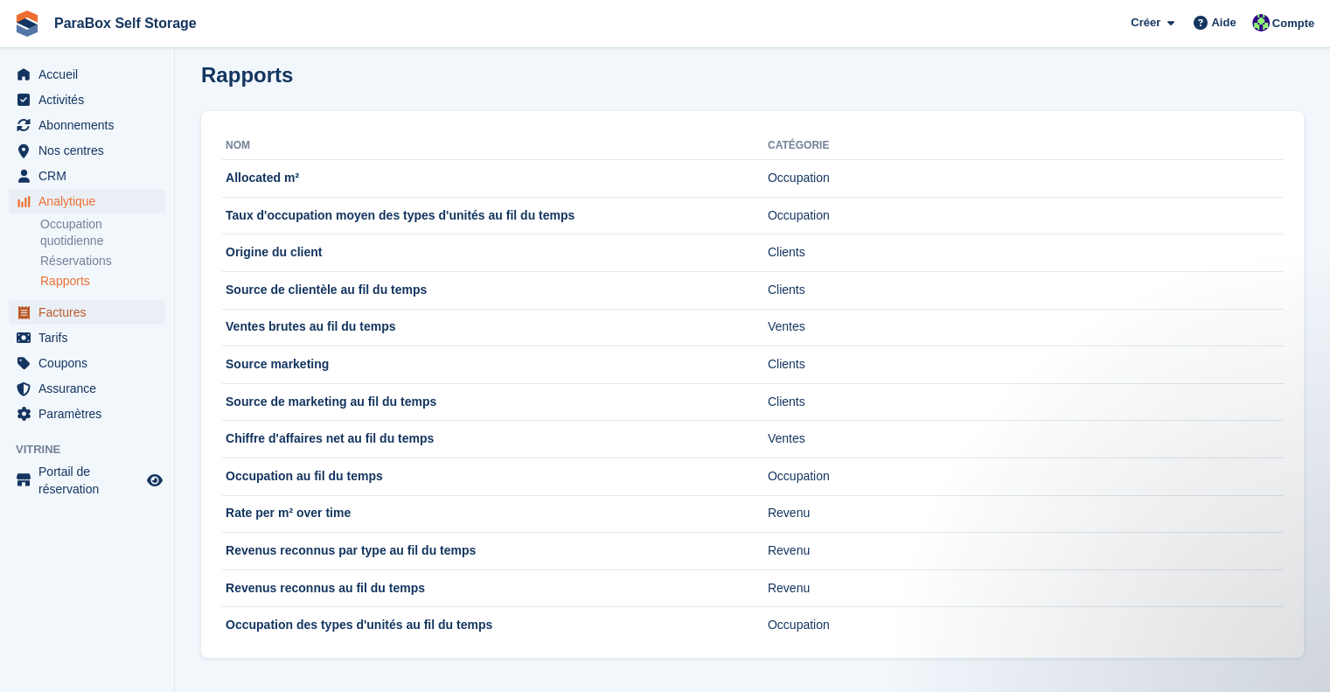
click at [88, 322] on span "Factures" at bounding box center [90, 312] width 105 height 24
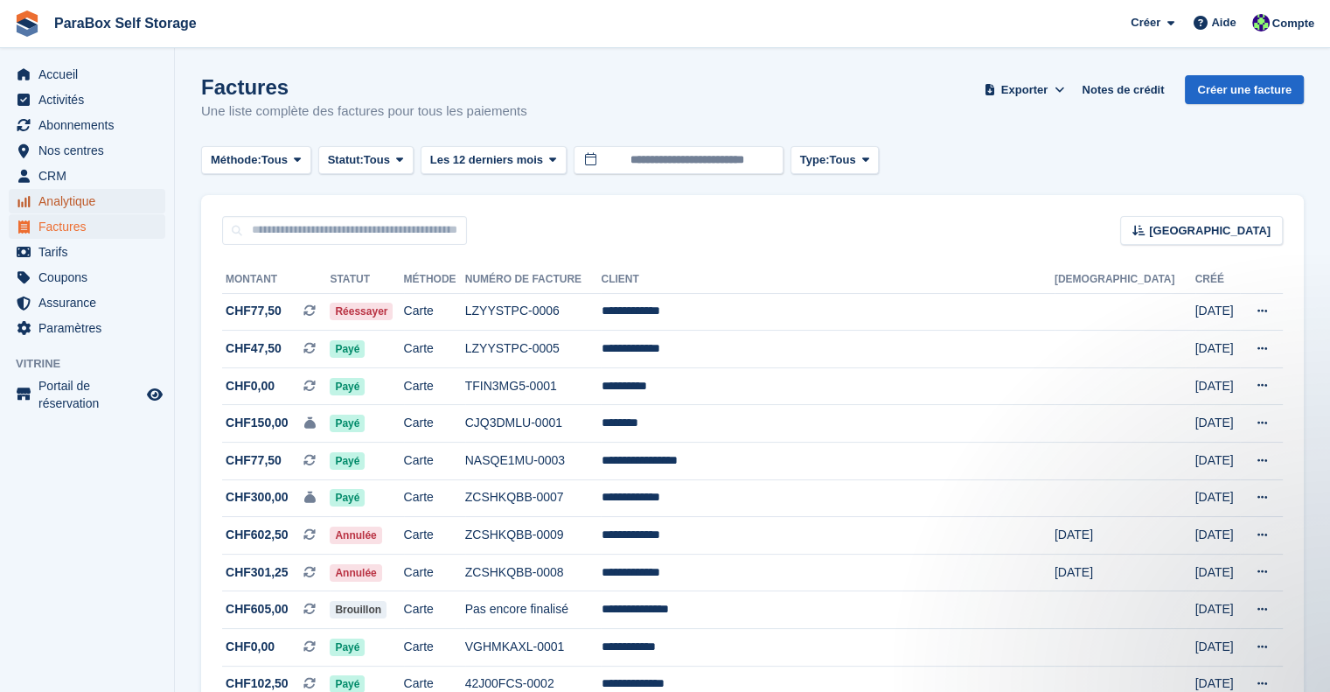
click at [63, 199] on span "Analytique" at bounding box center [90, 201] width 105 height 24
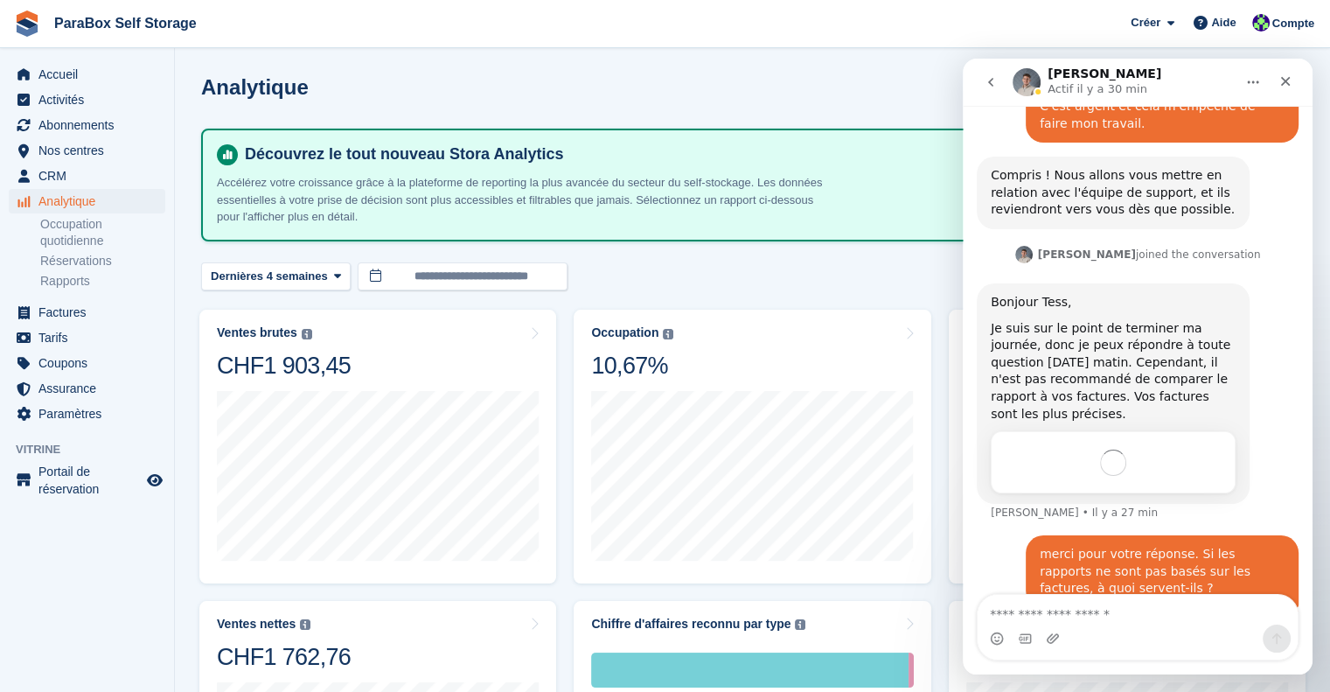
scroll to position [944, 0]
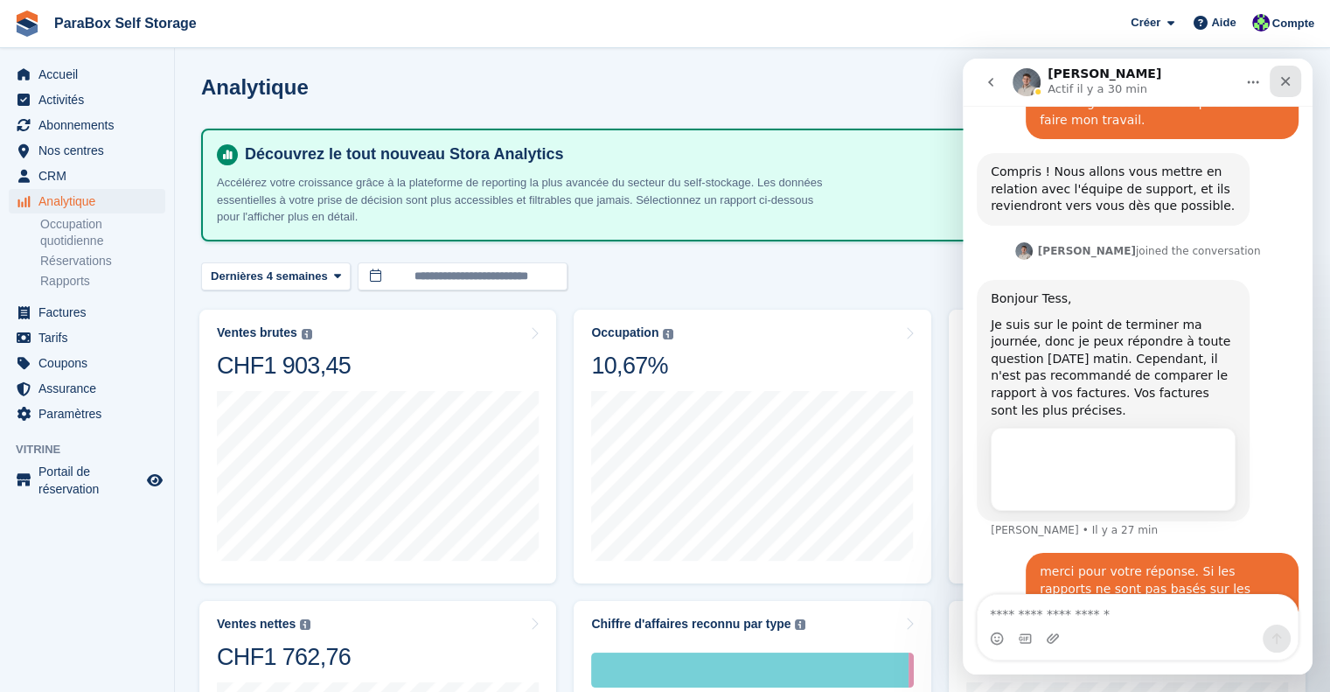
click at [1288, 84] on icon "Fermer" at bounding box center [1286, 82] width 10 height 10
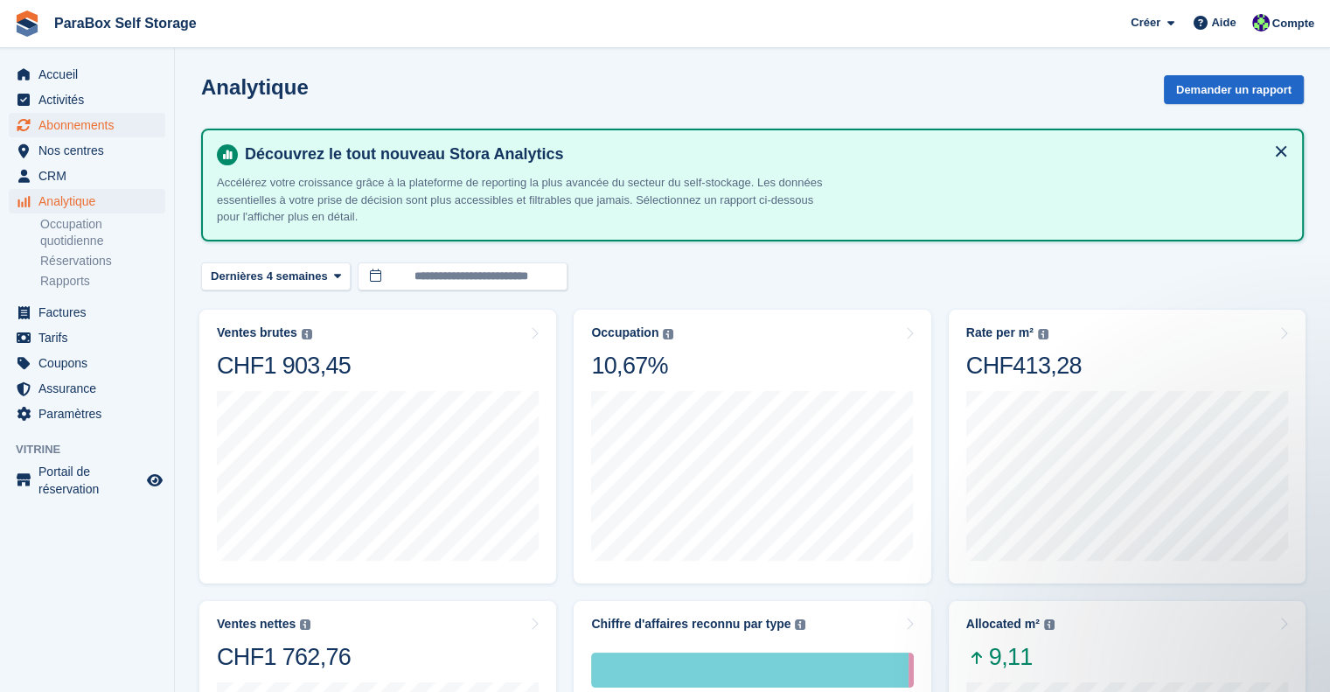
scroll to position [965, 0]
click at [52, 80] on span "Accueil" at bounding box center [90, 74] width 105 height 24
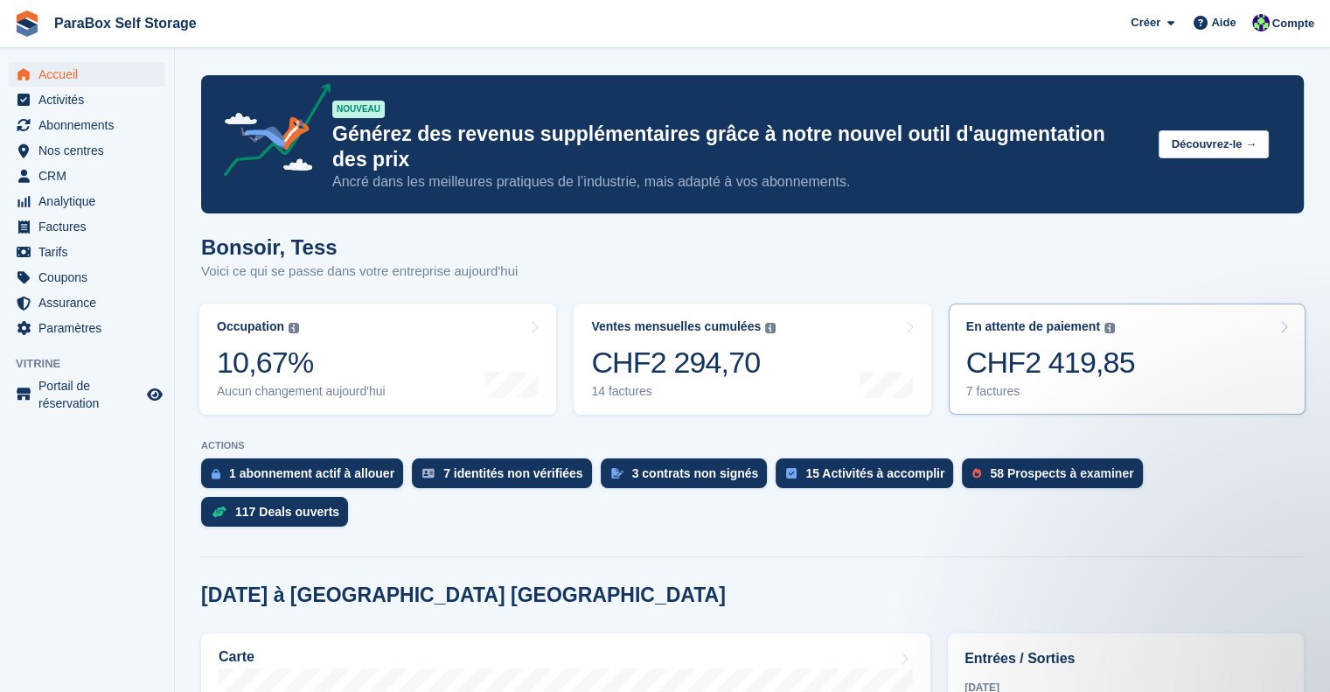
click at [1057, 347] on div "CHF2 419,85" at bounding box center [1050, 363] width 169 height 36
